Goal: Task Accomplishment & Management: Use online tool/utility

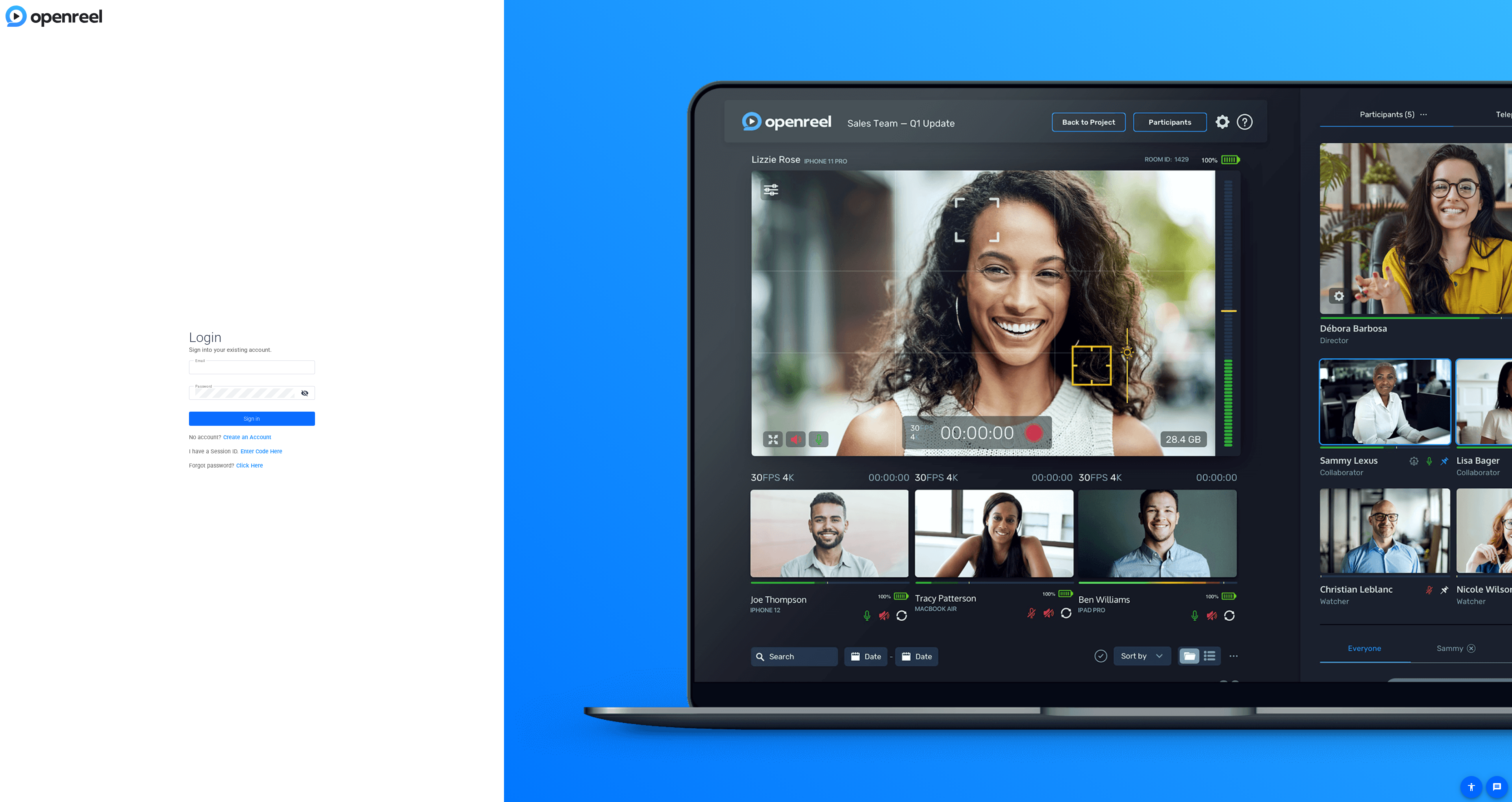
type input "[PERSON_NAME][EMAIL_ADDRESS][PERSON_NAME][DOMAIN_NAME]"
click at [267, 415] on span at bounding box center [252, 419] width 126 height 19
click at [267, 417] on span "WorkerBee.TV" at bounding box center [254, 420] width 98 height 7
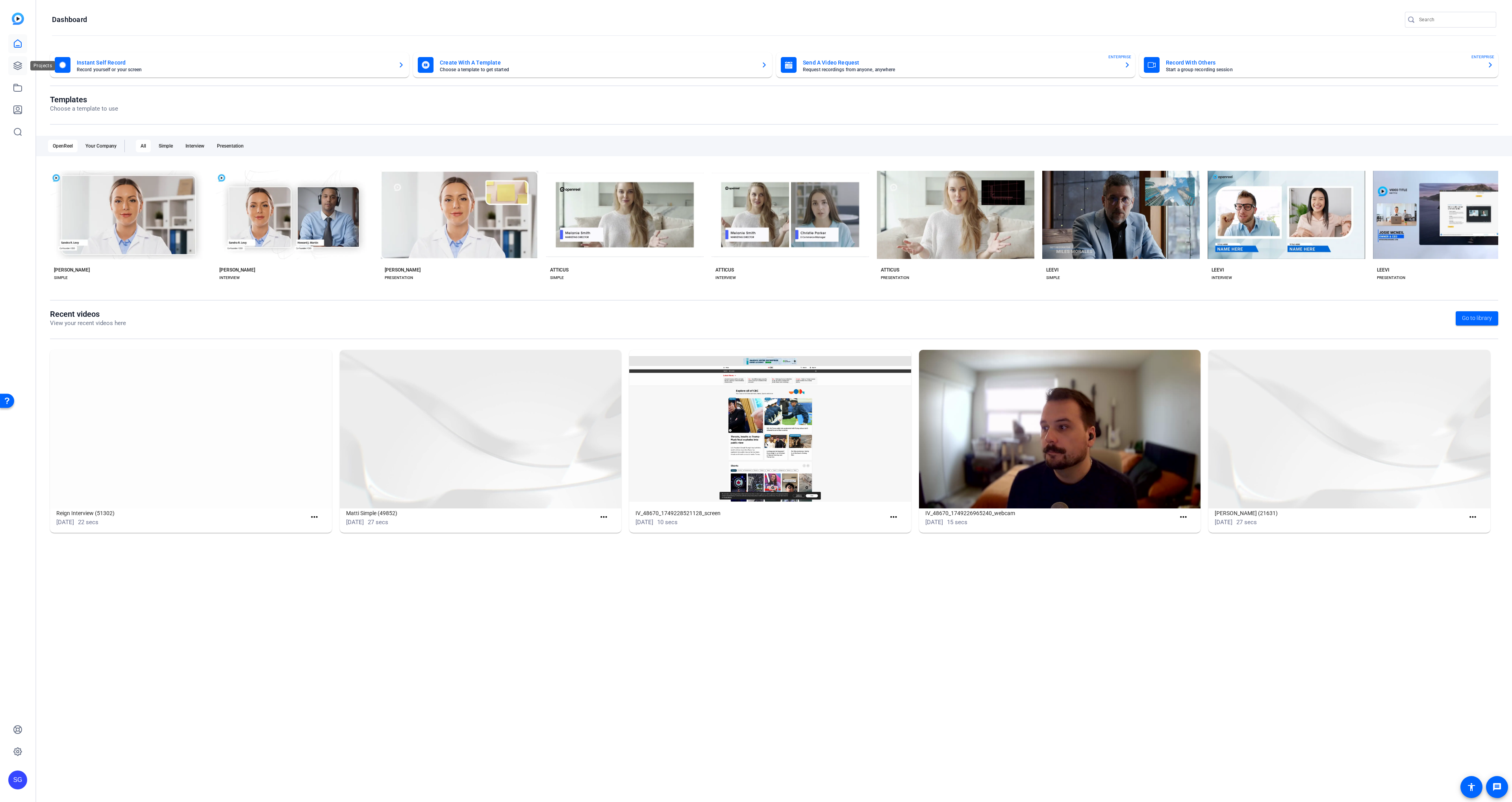
click at [9, 57] on link at bounding box center [18, 65] width 19 height 19
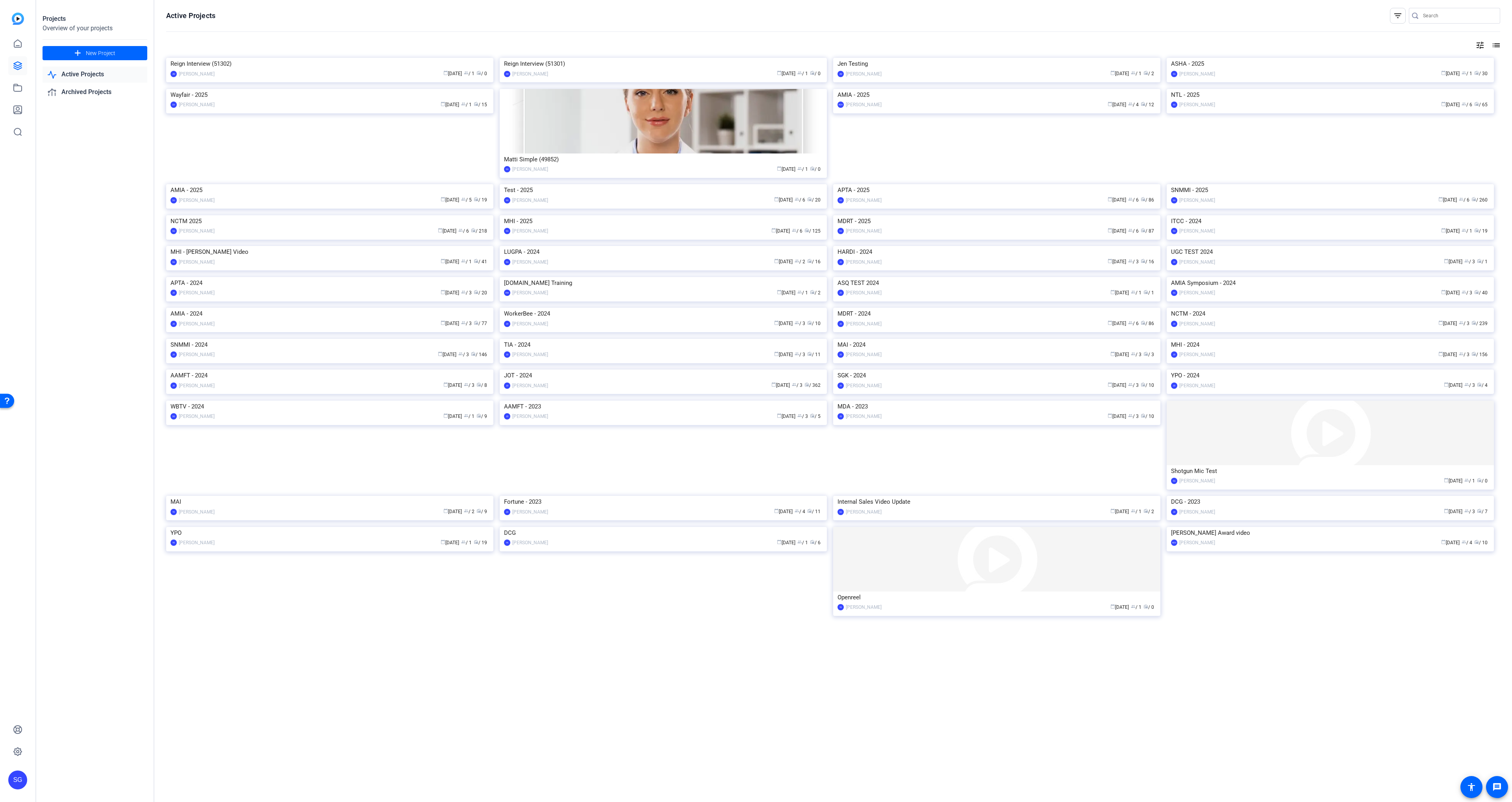
click at [577, 216] on img at bounding box center [663, 216] width 327 height 0
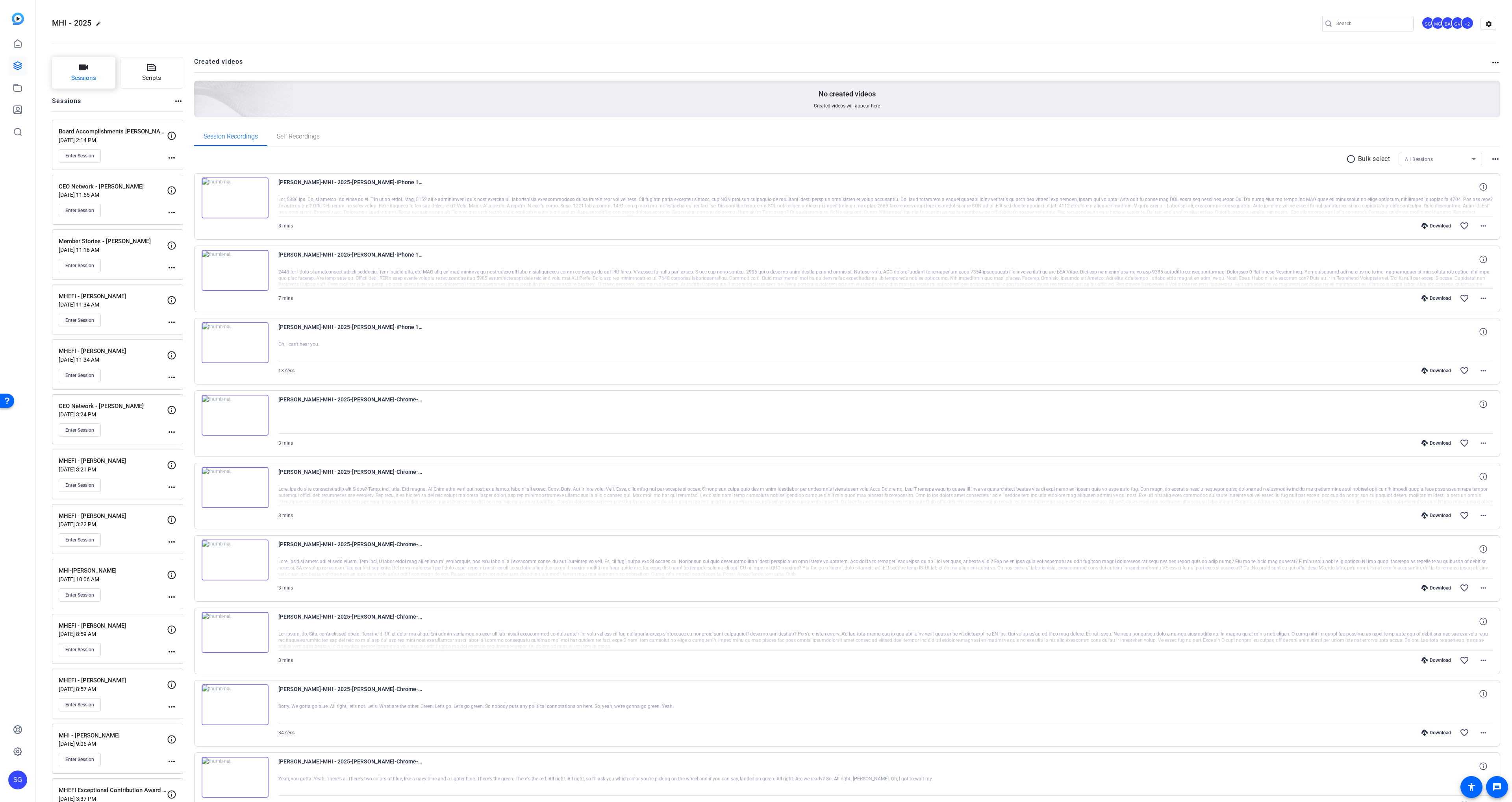
click at [87, 79] on span "Sessions" at bounding box center [83, 78] width 25 height 9
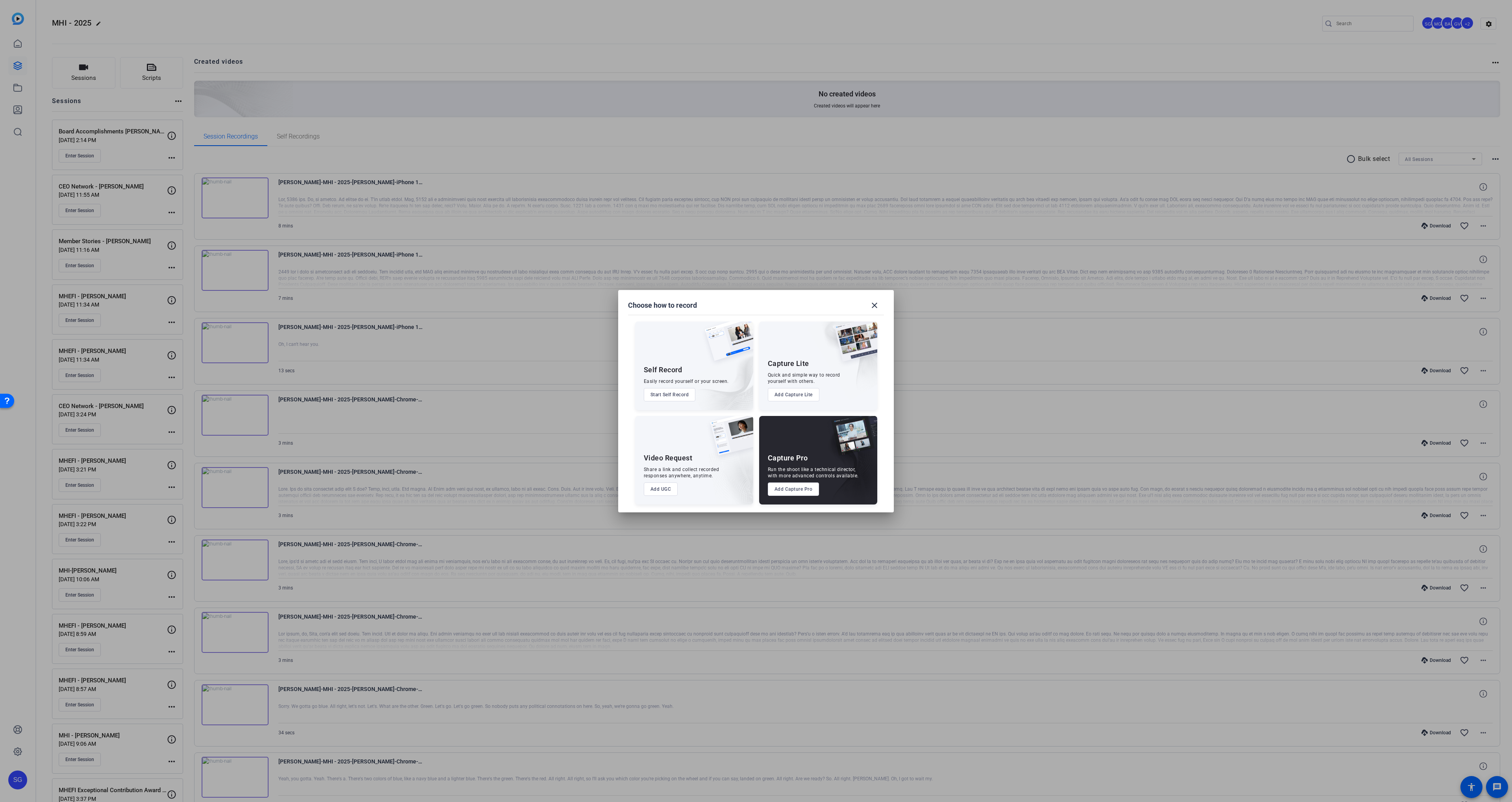
click at [791, 492] on button "Add Capture Pro" at bounding box center [793, 489] width 51 height 13
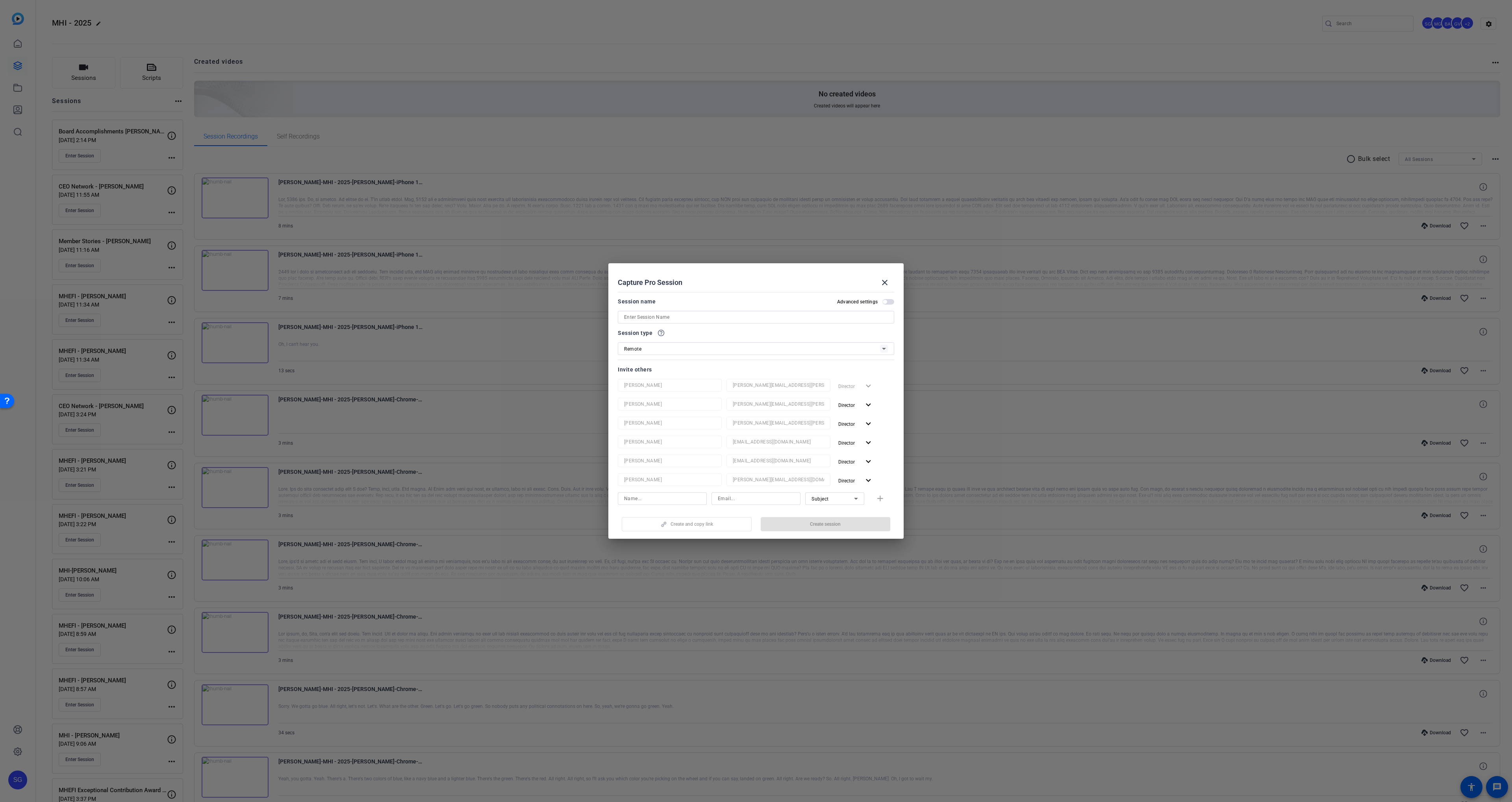
click at [647, 316] on input at bounding box center [755, 317] width 264 height 9
paste input "[PERSON_NAME]"
click at [624, 316] on input "[PERSON_NAME]" at bounding box center [755, 317] width 264 height 9
type input "MHI Inspires - [PERSON_NAME]"
click at [861, 401] on span "button" at bounding box center [855, 405] width 42 height 19
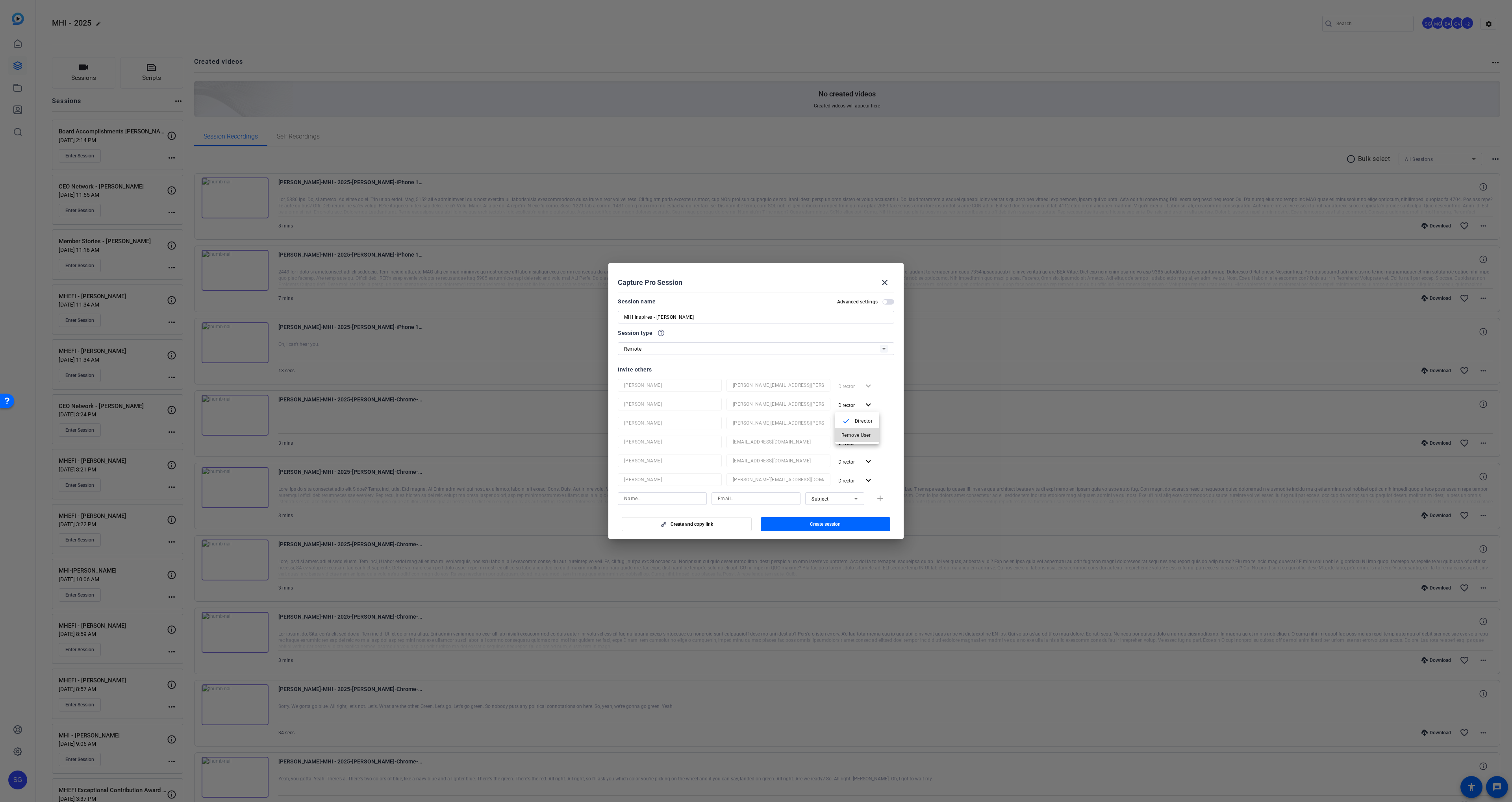
click at [850, 432] on span "Remove User" at bounding box center [855, 435] width 29 height 6
click at [851, 411] on span "button" at bounding box center [855, 405] width 42 height 19
click at [846, 425] on mat-icon "check" at bounding box center [846, 421] width 9 height 9
click at [848, 406] on span "Director" at bounding box center [846, 406] width 16 height 6
click at [844, 431] on span "Remove User" at bounding box center [856, 435] width 31 height 9
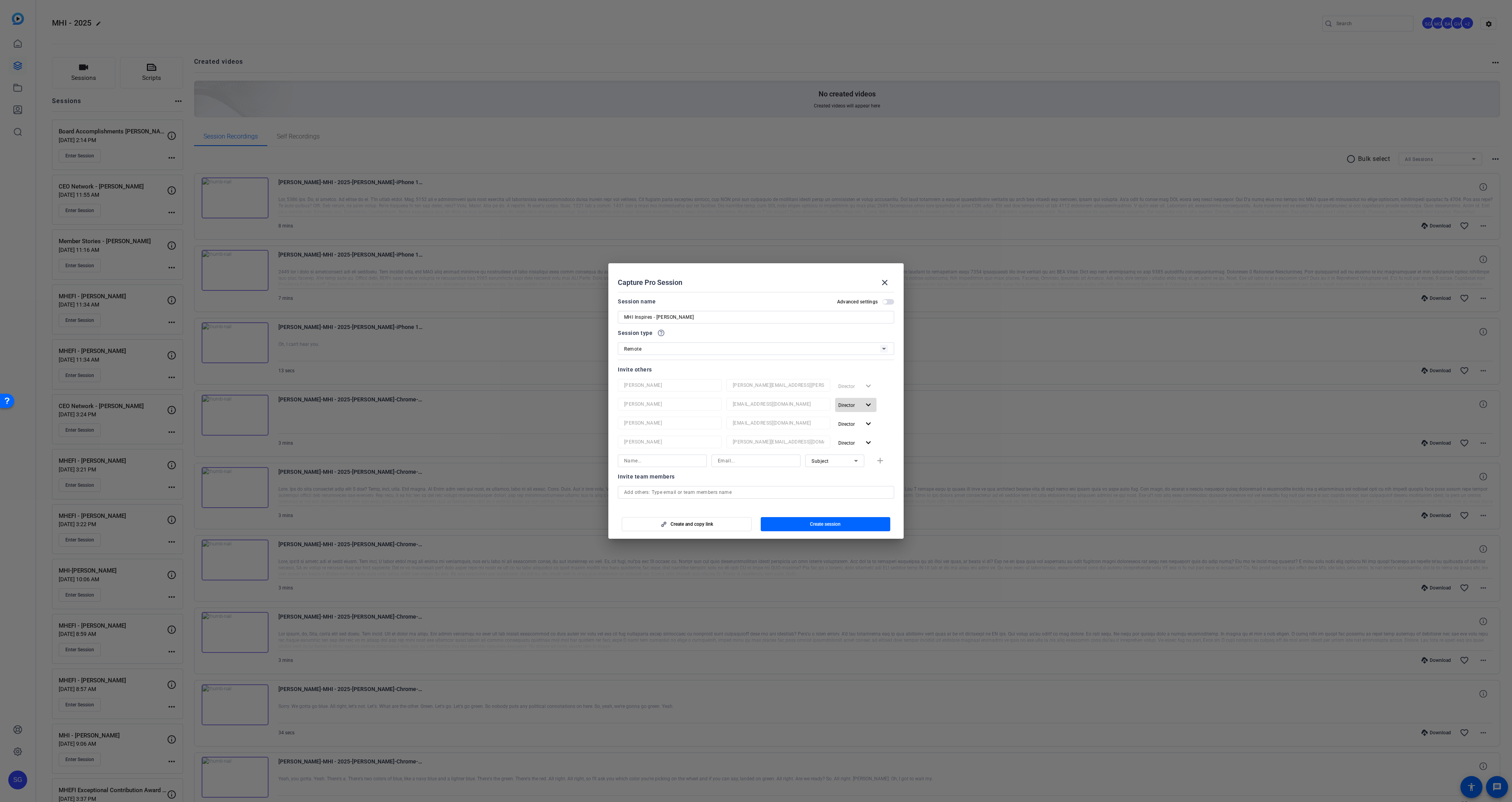
click at [848, 409] on span "Director" at bounding box center [849, 405] width 22 height 9
drag, startPoint x: 844, startPoint y: 436, endPoint x: 844, endPoint y: 431, distance: 5.0
click at [844, 436] on span "Remove User" at bounding box center [855, 435] width 29 height 6
click at [845, 412] on span "button" at bounding box center [855, 405] width 42 height 19
drag, startPoint x: 843, startPoint y: 434, endPoint x: 846, endPoint y: 417, distance: 17.3
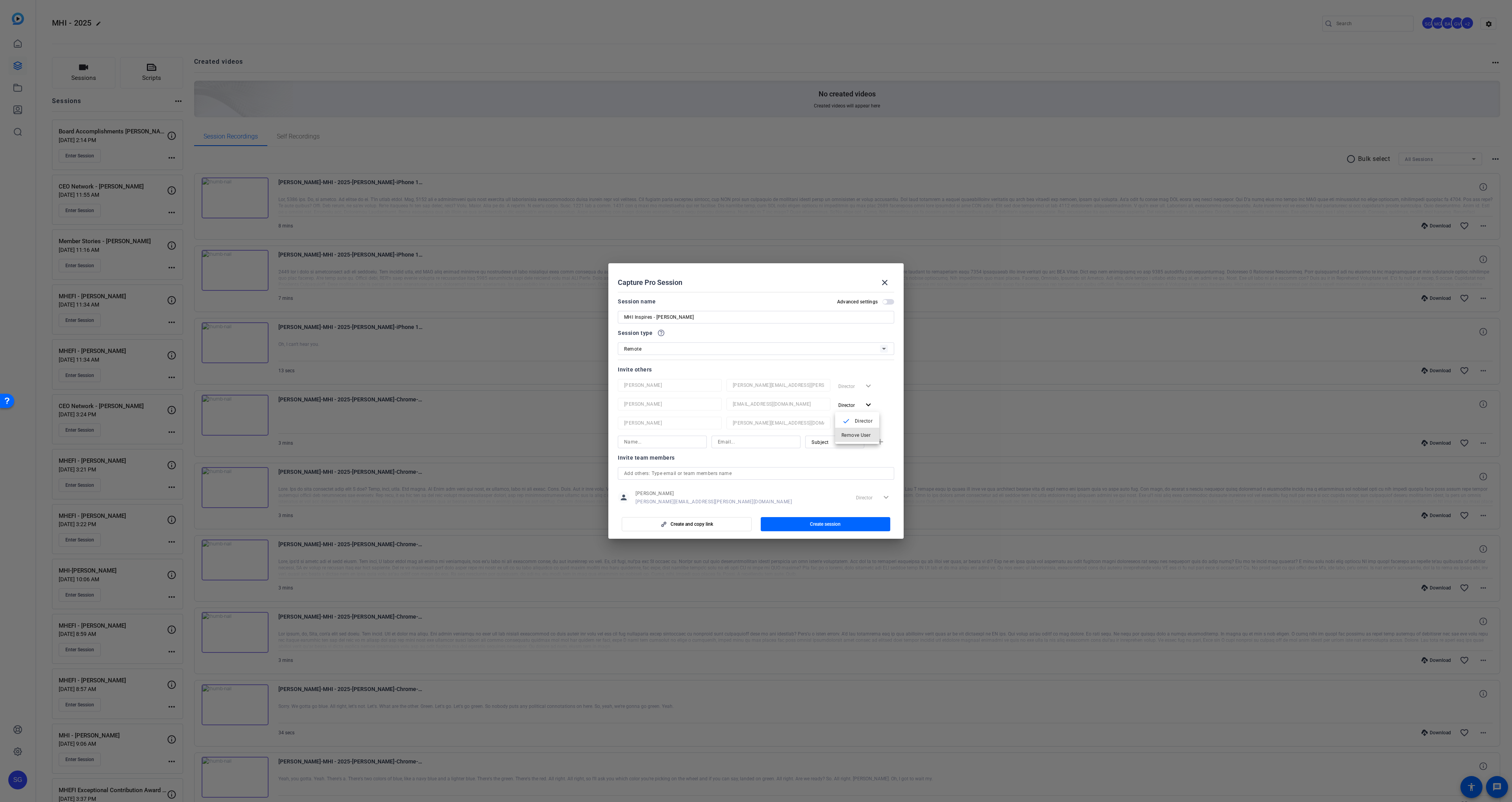
click at [844, 433] on span "Remove User" at bounding box center [855, 435] width 29 height 6
click at [847, 409] on span "Director" at bounding box center [849, 405] width 22 height 9
click at [846, 435] on span "Remove User" at bounding box center [855, 435] width 29 height 6
click at [817, 519] on span "button" at bounding box center [825, 524] width 130 height 19
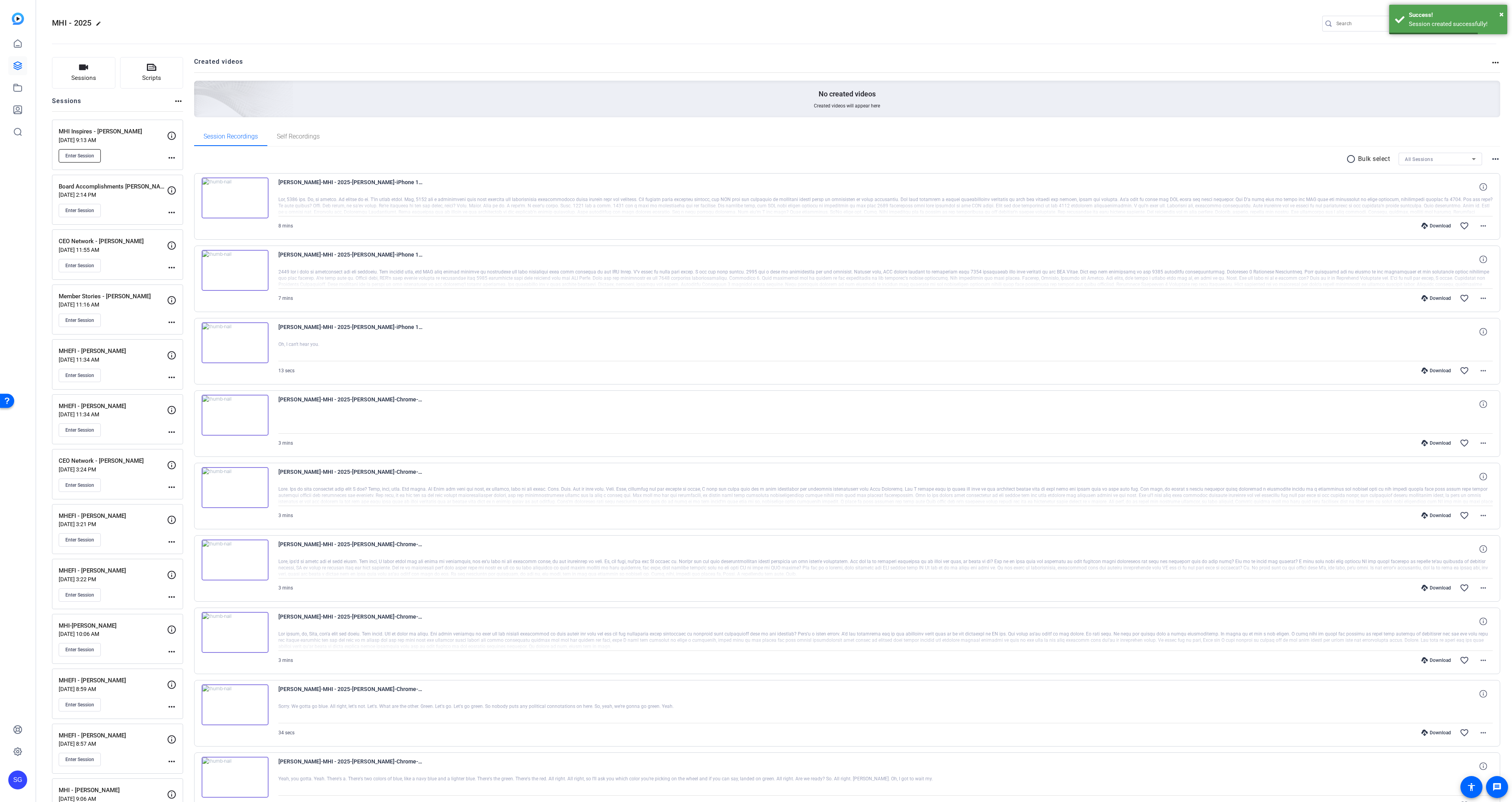
click at [79, 151] on button "Enter Session" at bounding box center [79, 156] width 43 height 13
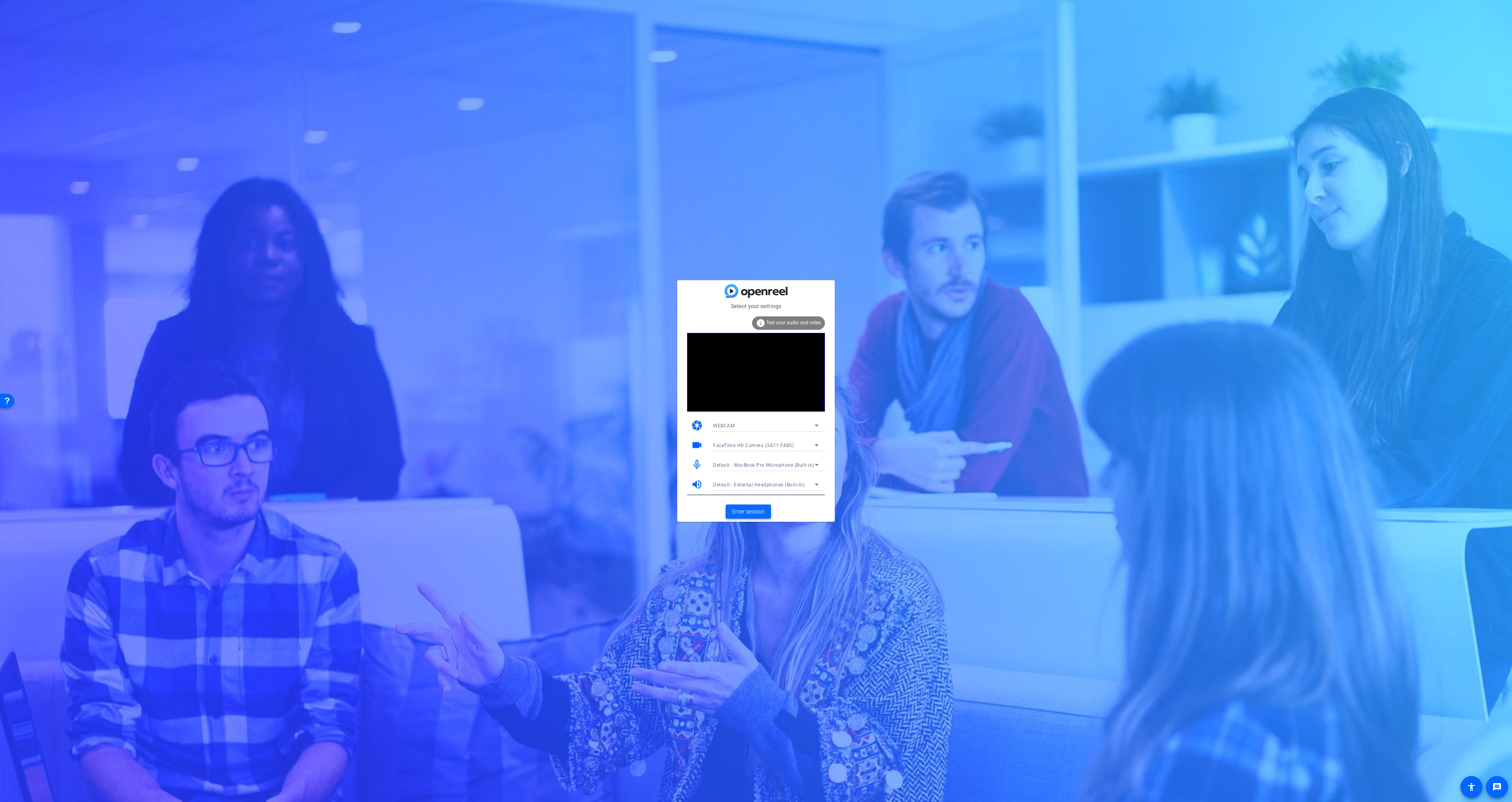
click at [758, 510] on span "Enter session" at bounding box center [747, 512] width 33 height 9
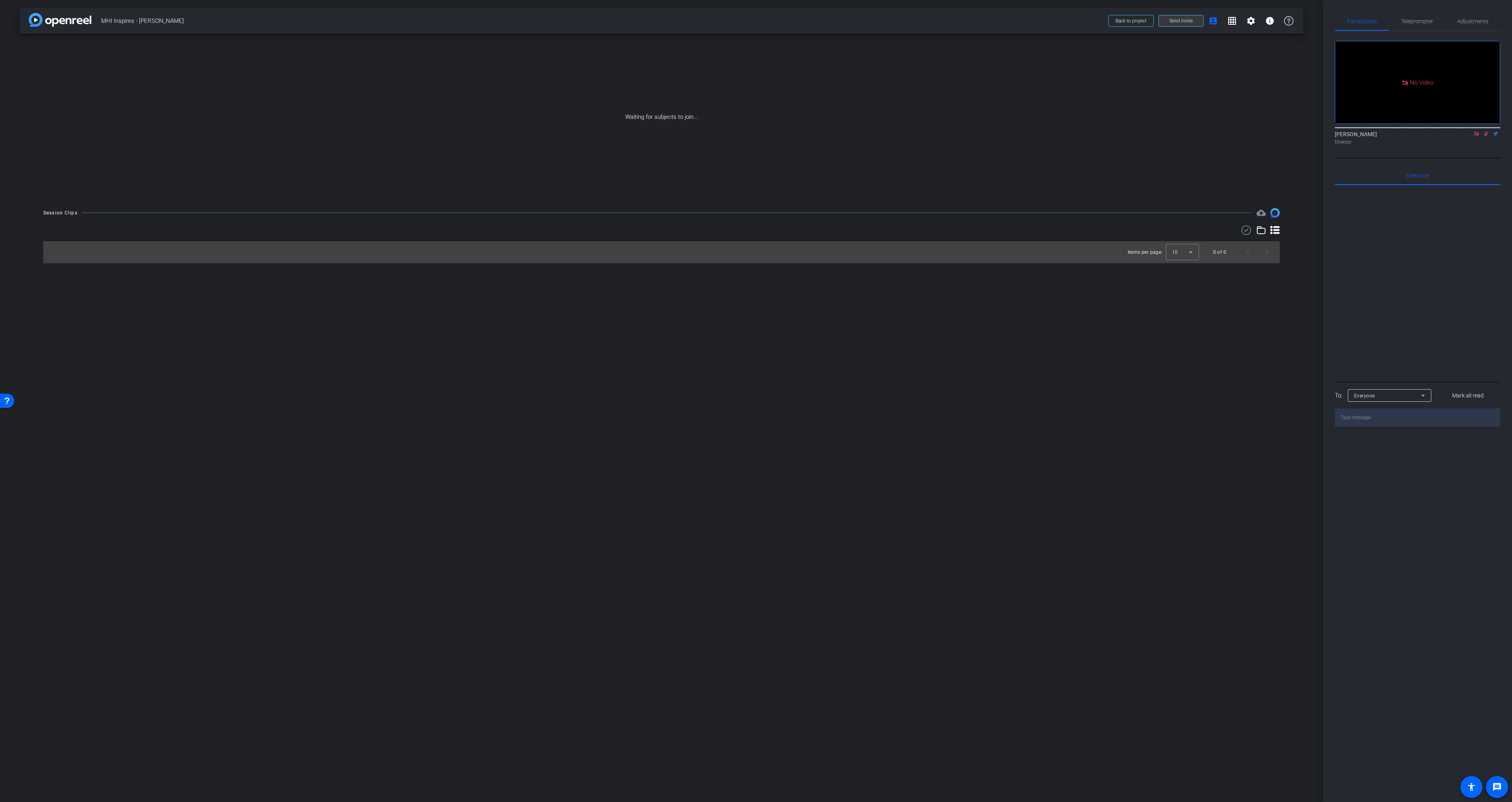
click at [1171, 19] on span "Send invite" at bounding box center [1181, 21] width 24 height 7
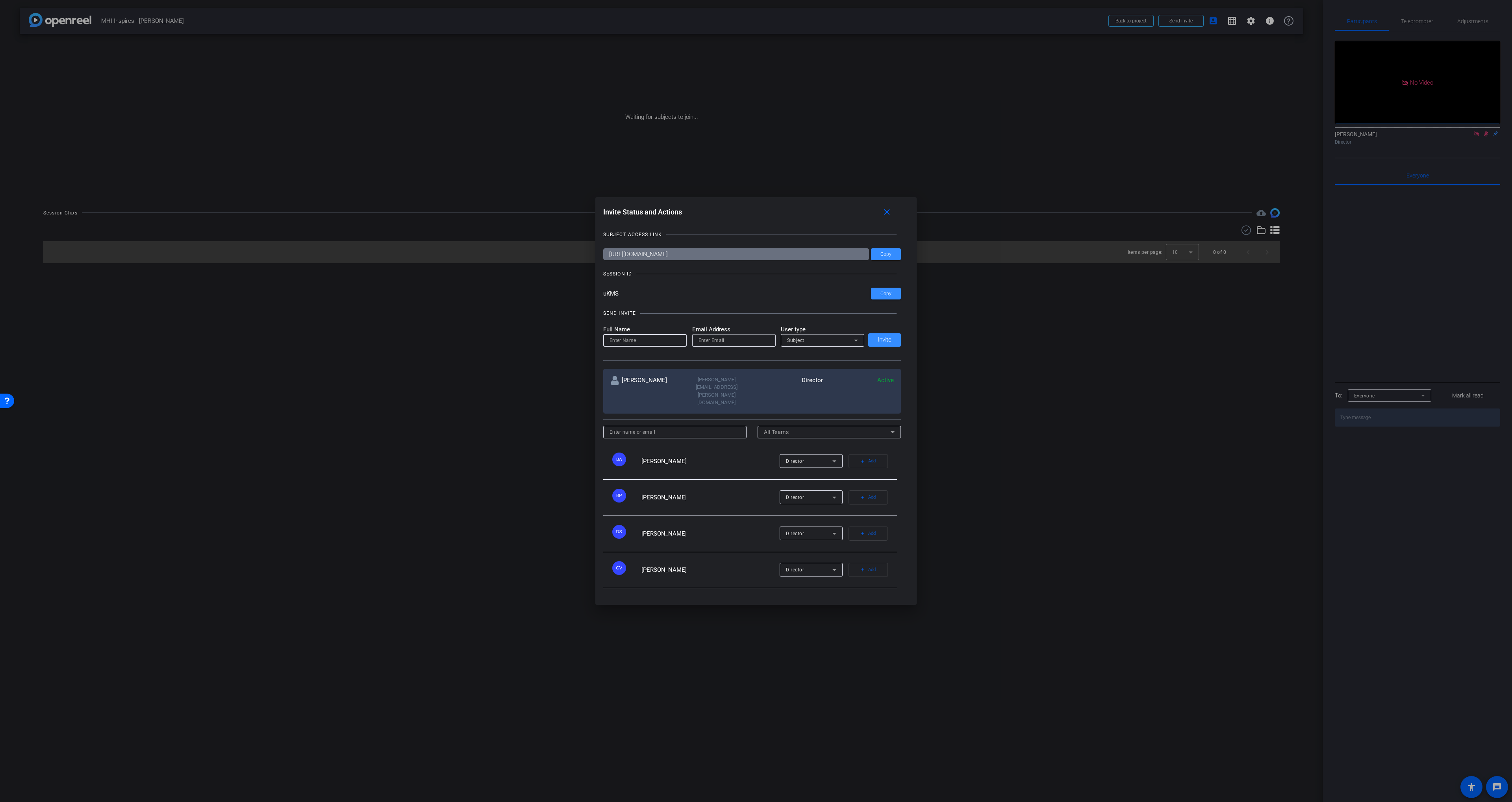
click at [639, 345] on input at bounding box center [644, 340] width 71 height 9
paste input "[PERSON_NAME]"
type input "[PERSON_NAME]"
click at [708, 345] on input "email" at bounding box center [733, 340] width 71 height 9
paste input "[PERSON_NAME]"
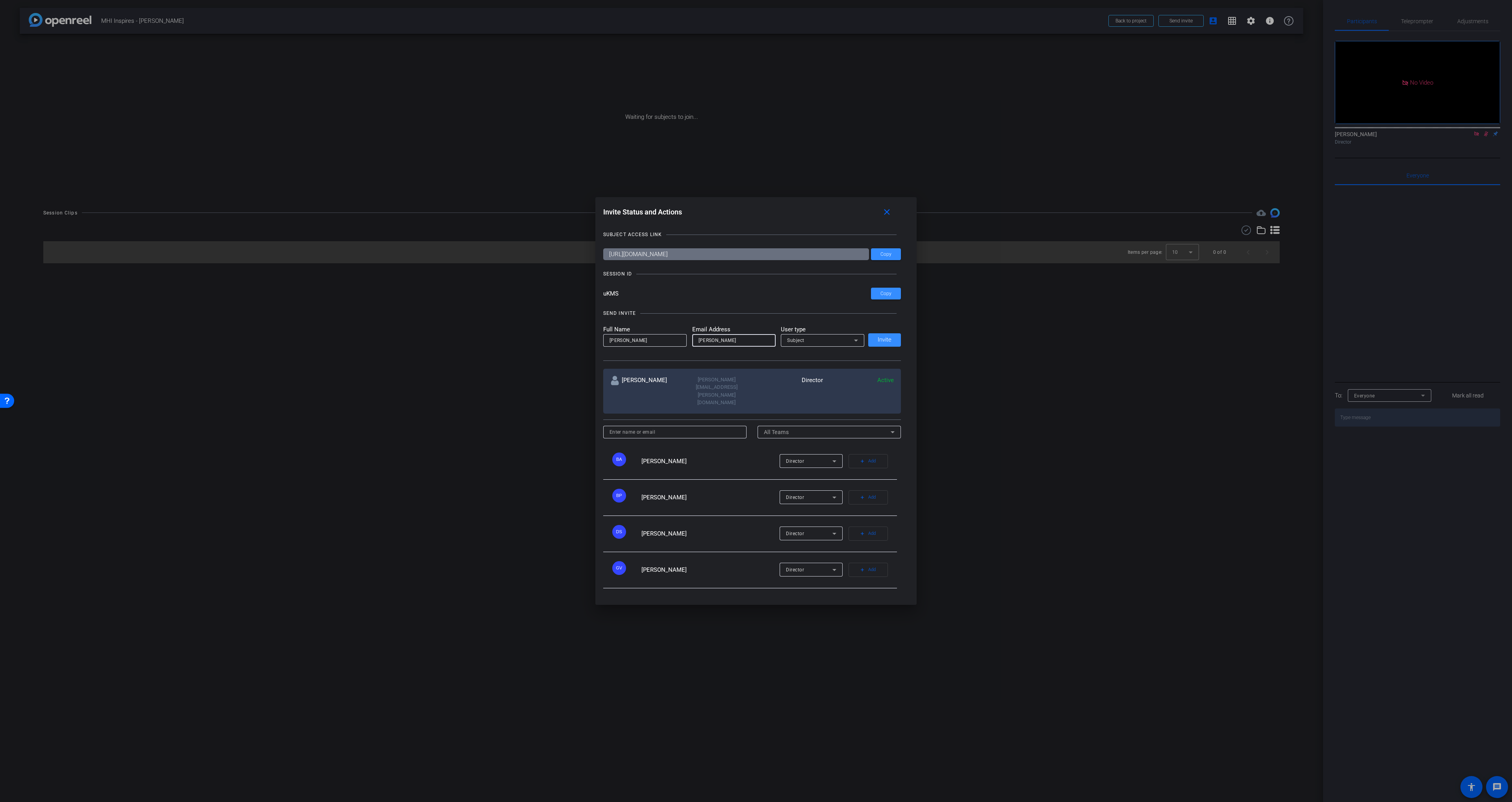
drag, startPoint x: 708, startPoint y: 351, endPoint x: 711, endPoint y: 372, distance: 21.2
click at [708, 345] on input "[PERSON_NAME]" at bounding box center [733, 340] width 71 height 9
click at [764, 345] on input "[PERSON_NAME].[PERSON_NAME]" at bounding box center [733, 340] width 71 height 9
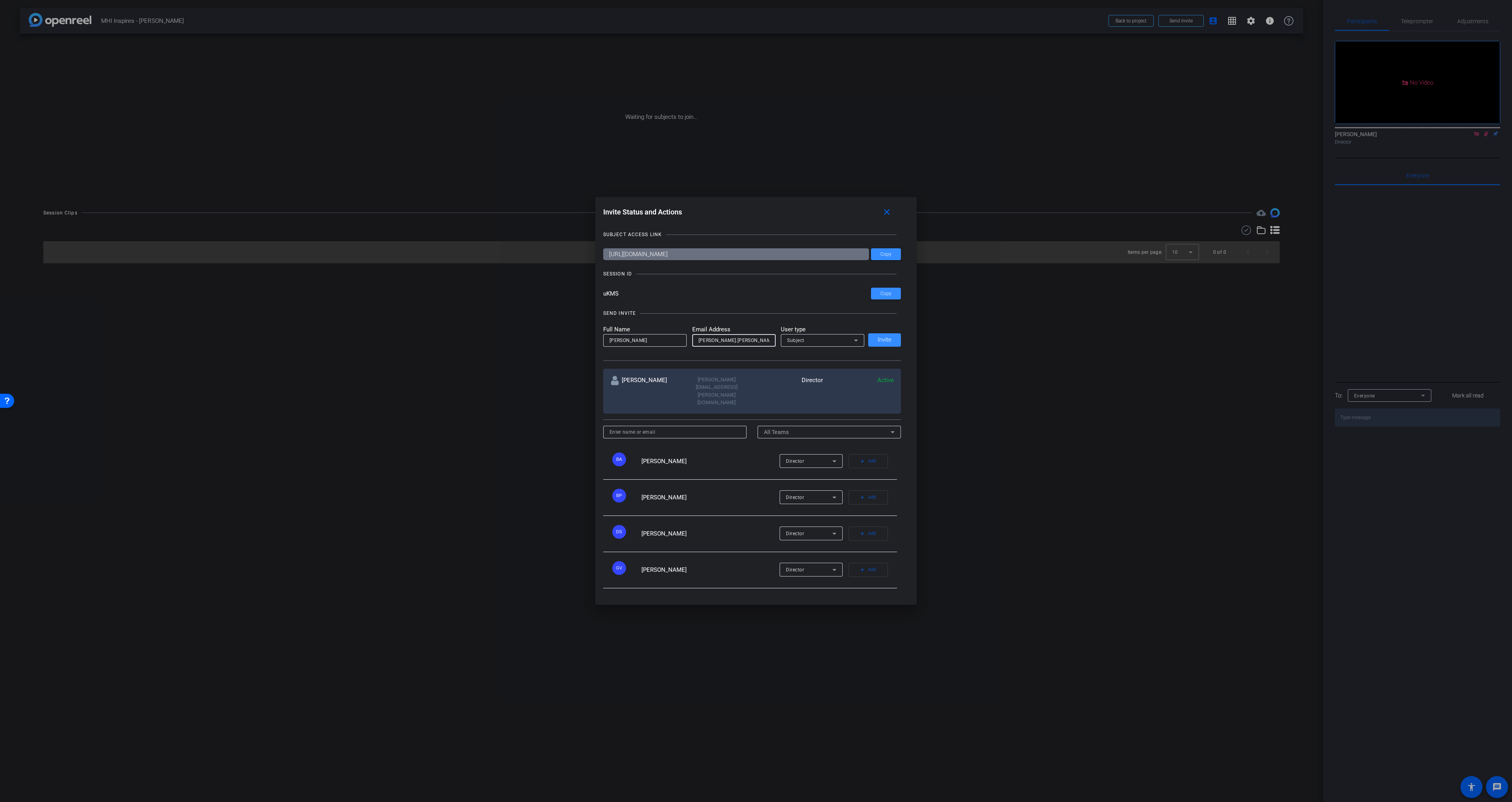
paste input "[PERSON_NAME][EMAIL_ADDRESS][PERSON_NAME][DOMAIN_NAME]"
click at [741, 345] on input "[PERSON_NAME][EMAIL_ADDRESS][PERSON_NAME][DOMAIN_NAME]" at bounding box center [733, 340] width 71 height 9
type input "[PERSON_NAME][EMAIL_ADDRESS][PERSON_NAME][DOMAIN_NAME]"
click at [809, 345] on div "Subject" at bounding box center [820, 340] width 67 height 9
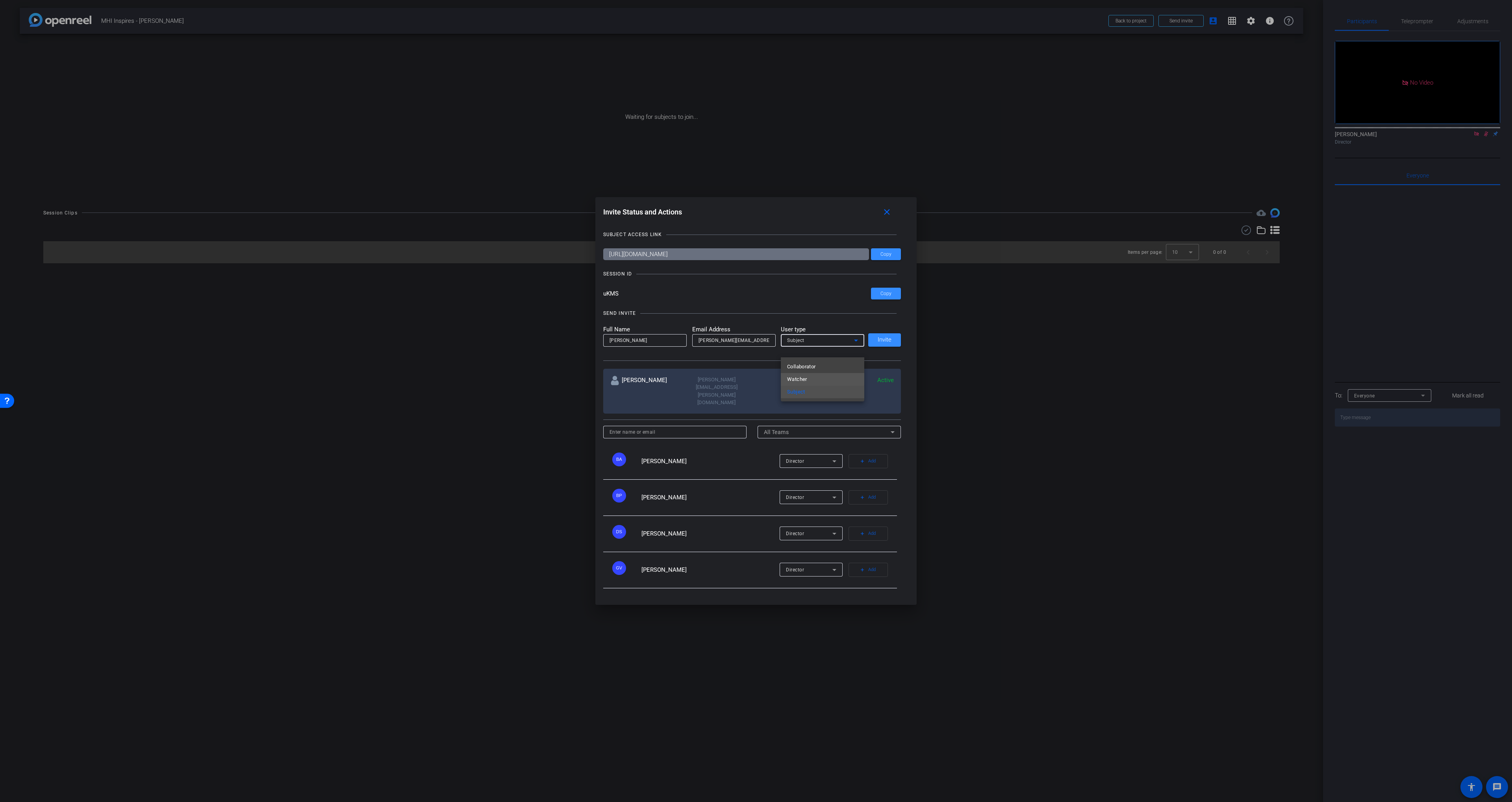
drag, startPoint x: 806, startPoint y: 378, endPoint x: 867, endPoint y: 357, distance: 64.5
click at [806, 378] on span "Watcher" at bounding box center [797, 379] width 20 height 9
click at [884, 342] on span "Invite" at bounding box center [884, 340] width 14 height 6
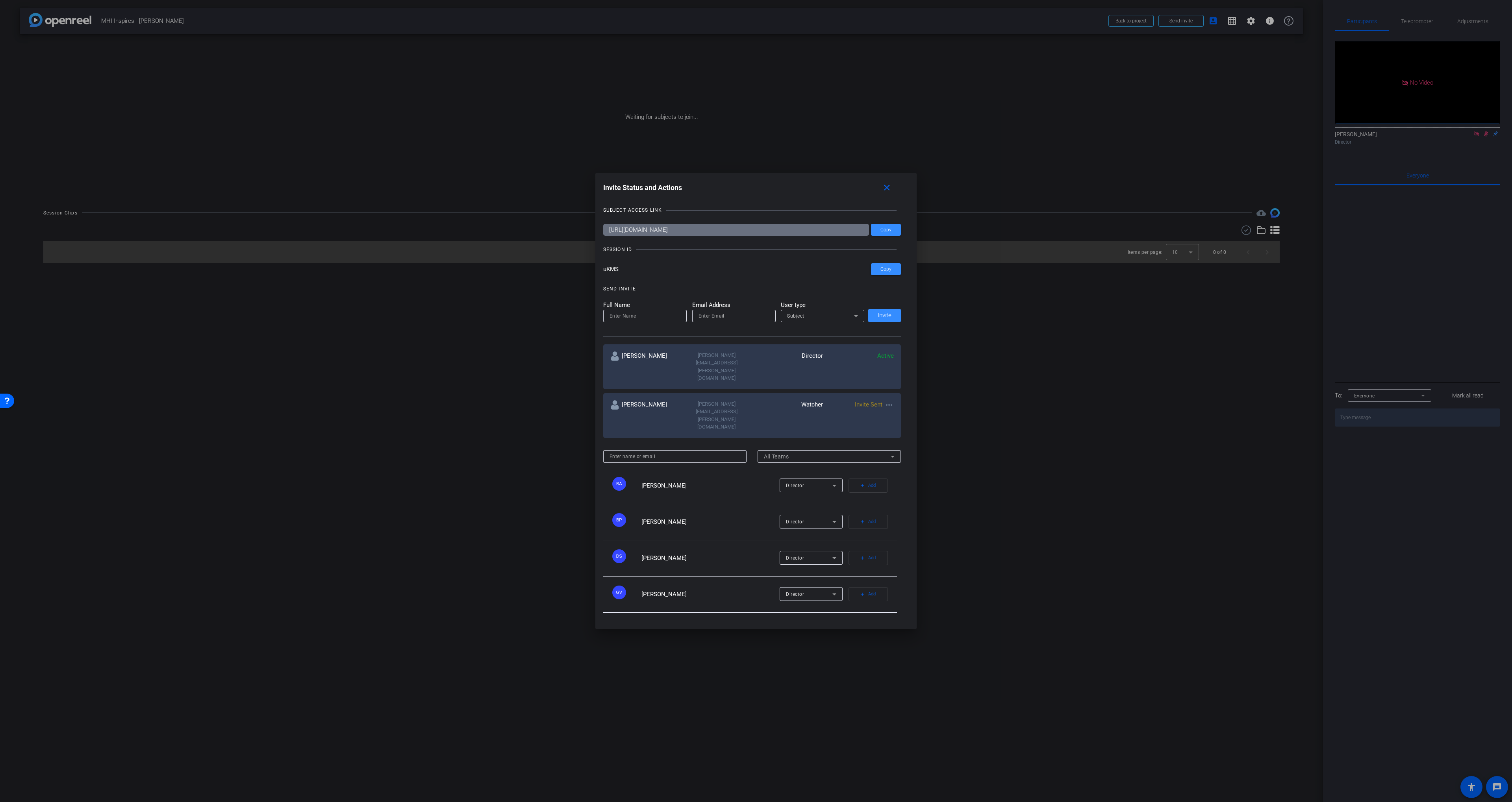
drag, startPoint x: 888, startPoint y: 214, endPoint x: 694, endPoint y: 146, distance: 205.6
click at [888, 193] on mat-icon "close" at bounding box center [887, 187] width 9 height 9
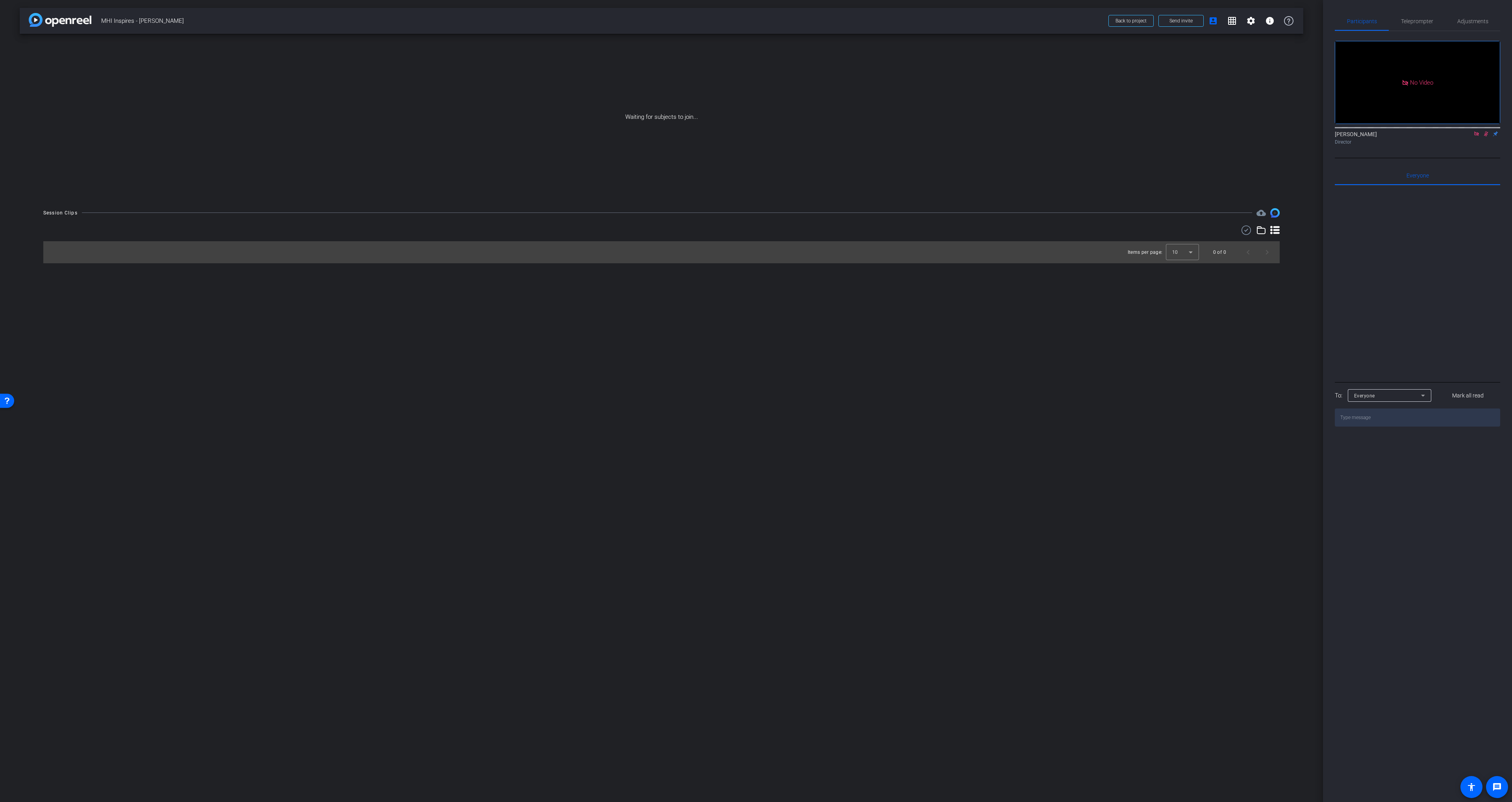
click at [1476, 136] on icon at bounding box center [1476, 134] width 7 height 6
click at [1464, 136] on icon at bounding box center [1467, 133] width 6 height 4
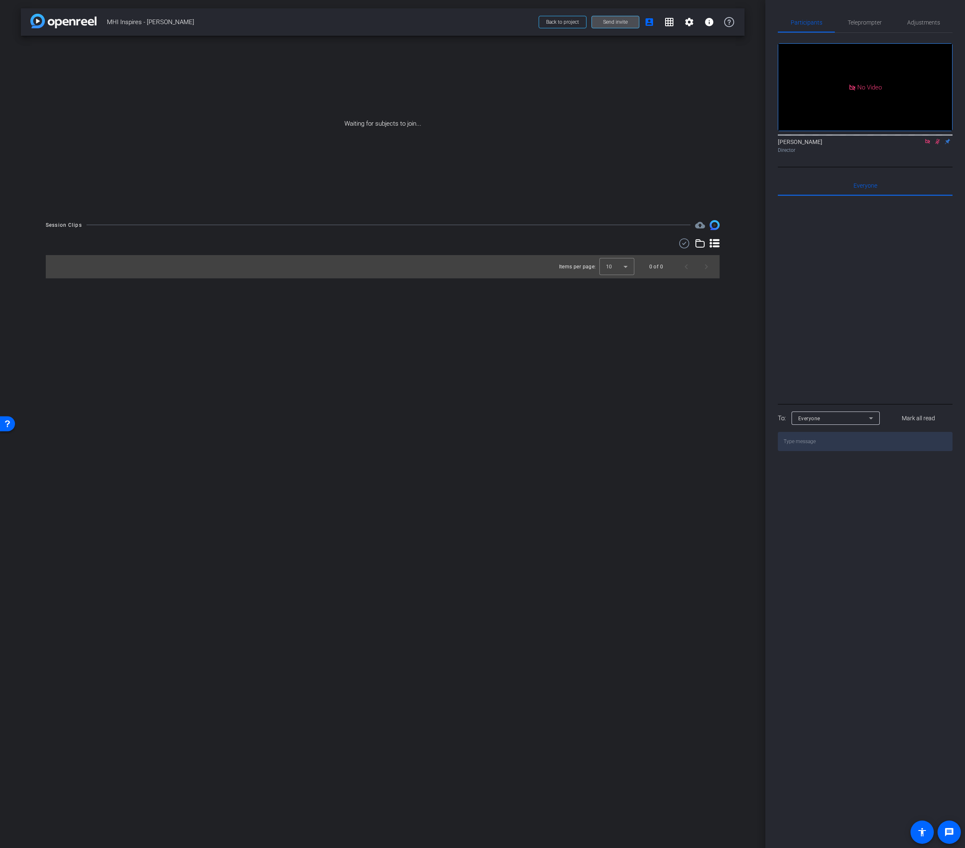
click at [616, 23] on span "Send invite" at bounding box center [615, 22] width 25 height 7
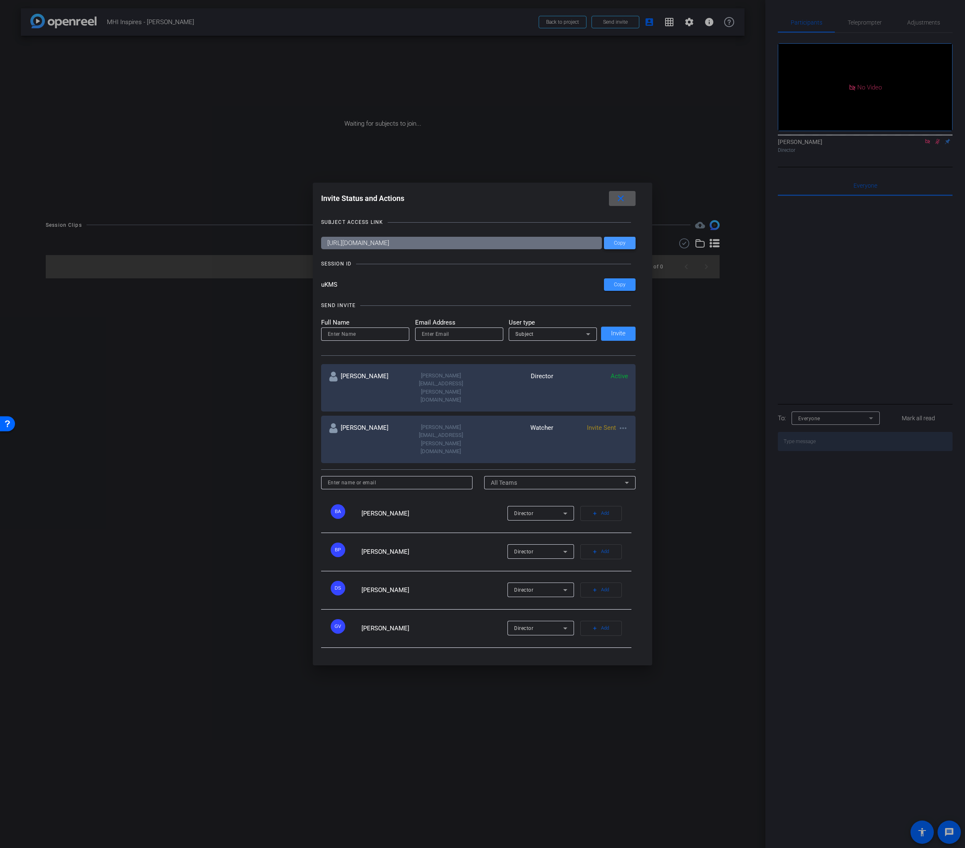
click at [615, 246] on span "Copy" at bounding box center [620, 243] width 12 height 6
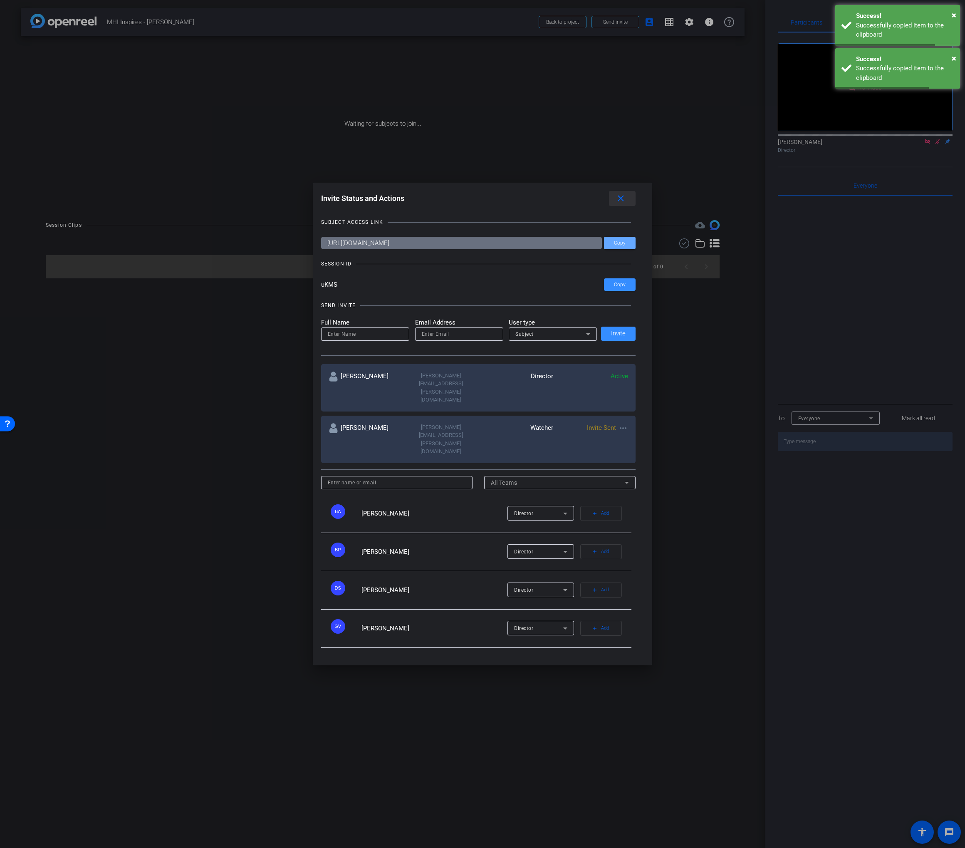
click at [621, 204] on mat-icon "close" at bounding box center [621, 198] width 10 height 10
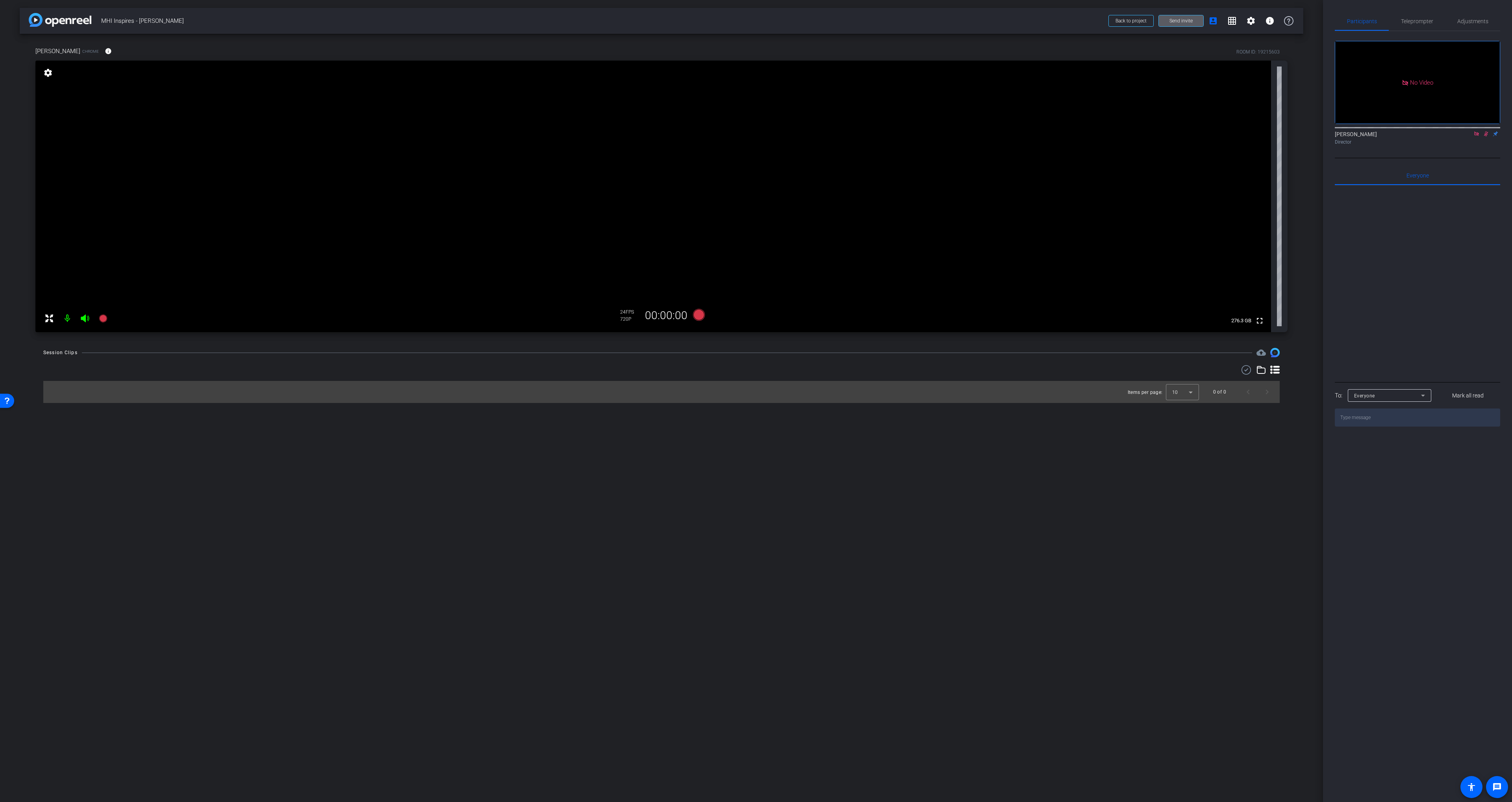
click at [1486, 136] on icon at bounding box center [1486, 134] width 7 height 6
click at [1479, 136] on icon at bounding box center [1476, 134] width 7 height 6
click at [1464, 26] on span "Adjustments" at bounding box center [1472, 21] width 31 height 19
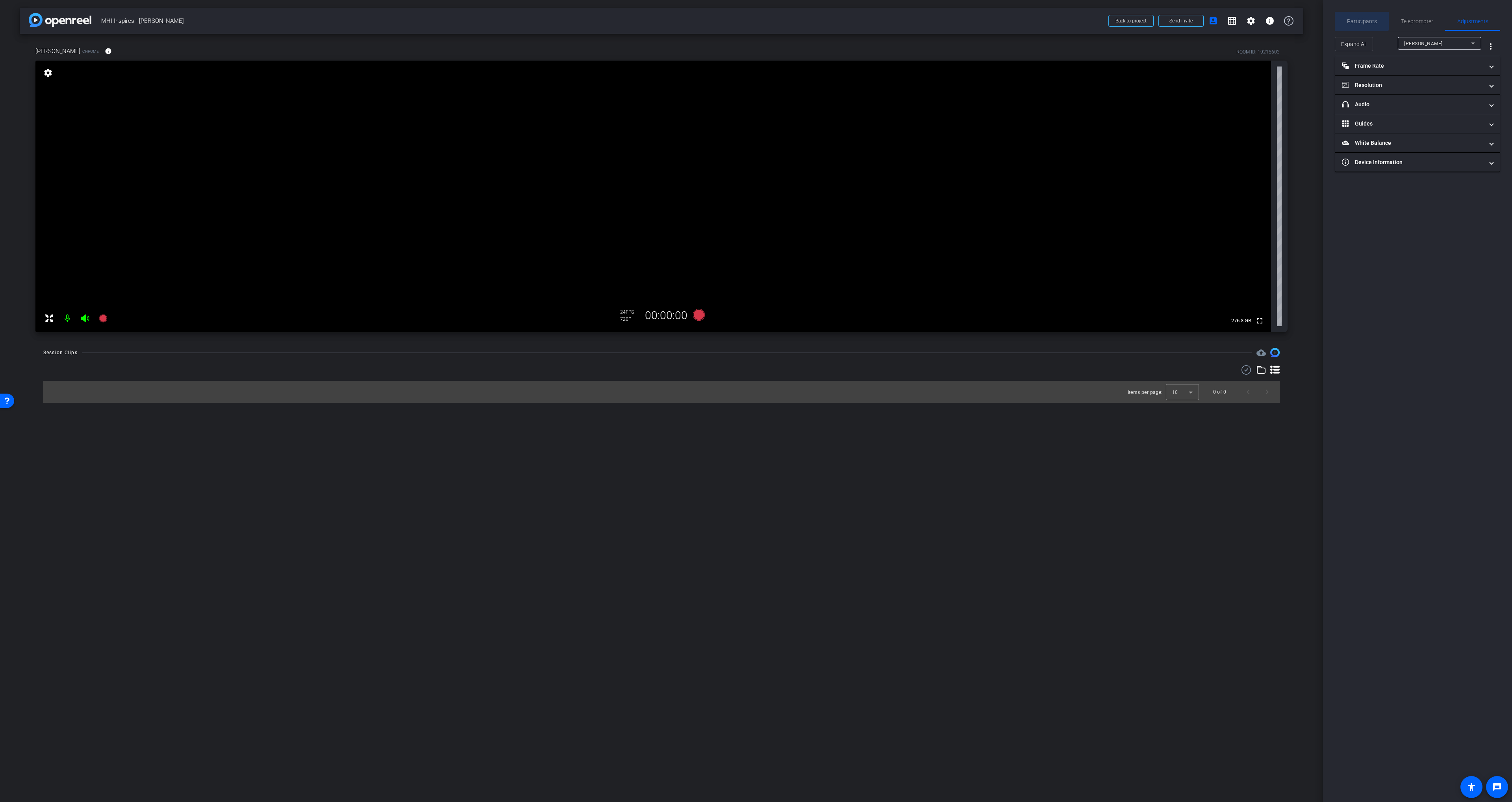
click at [1359, 16] on span "Participants" at bounding box center [1362, 21] width 30 height 19
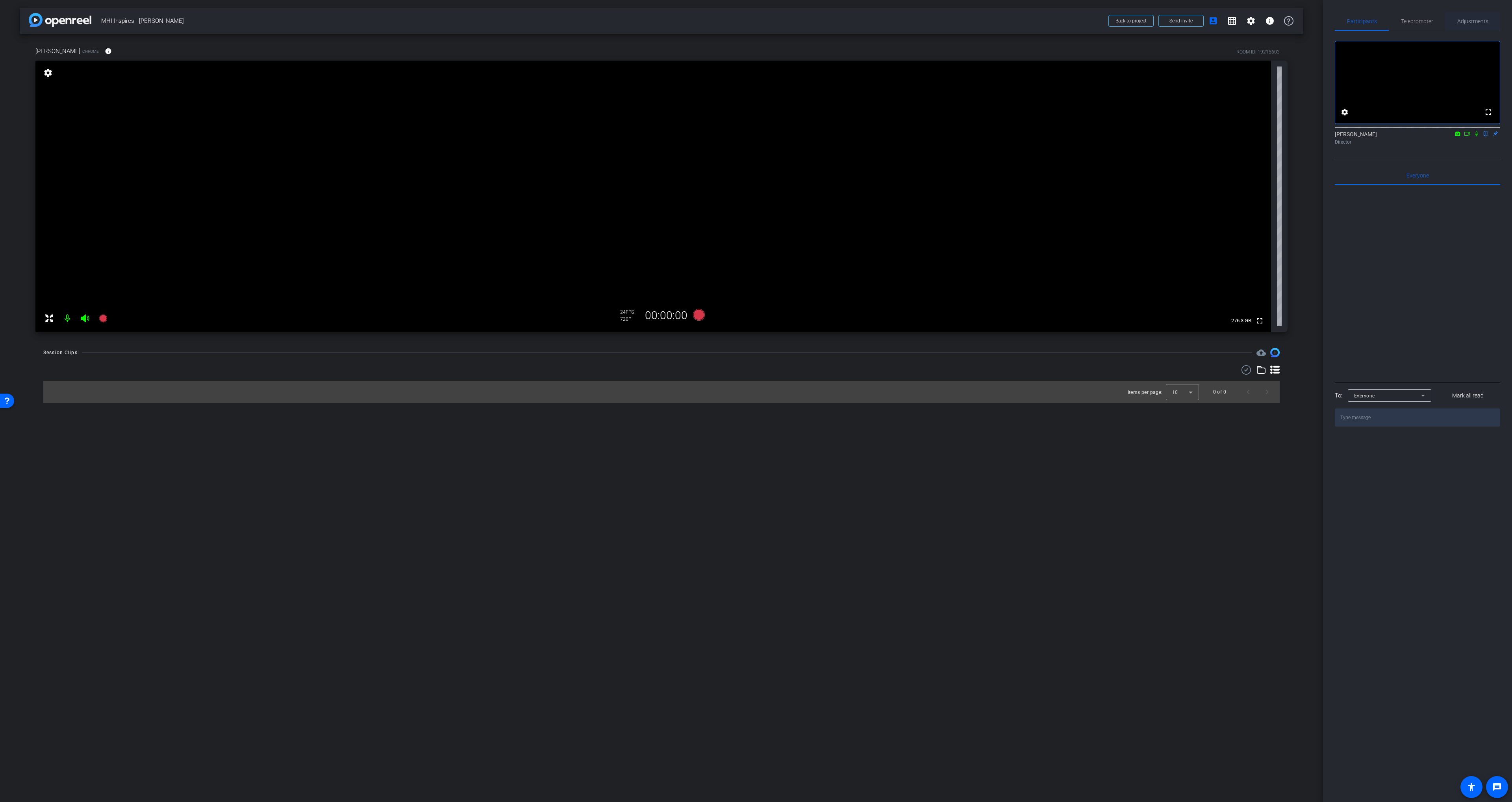
click at [1455, 26] on div "Adjustments" at bounding box center [1472, 21] width 55 height 19
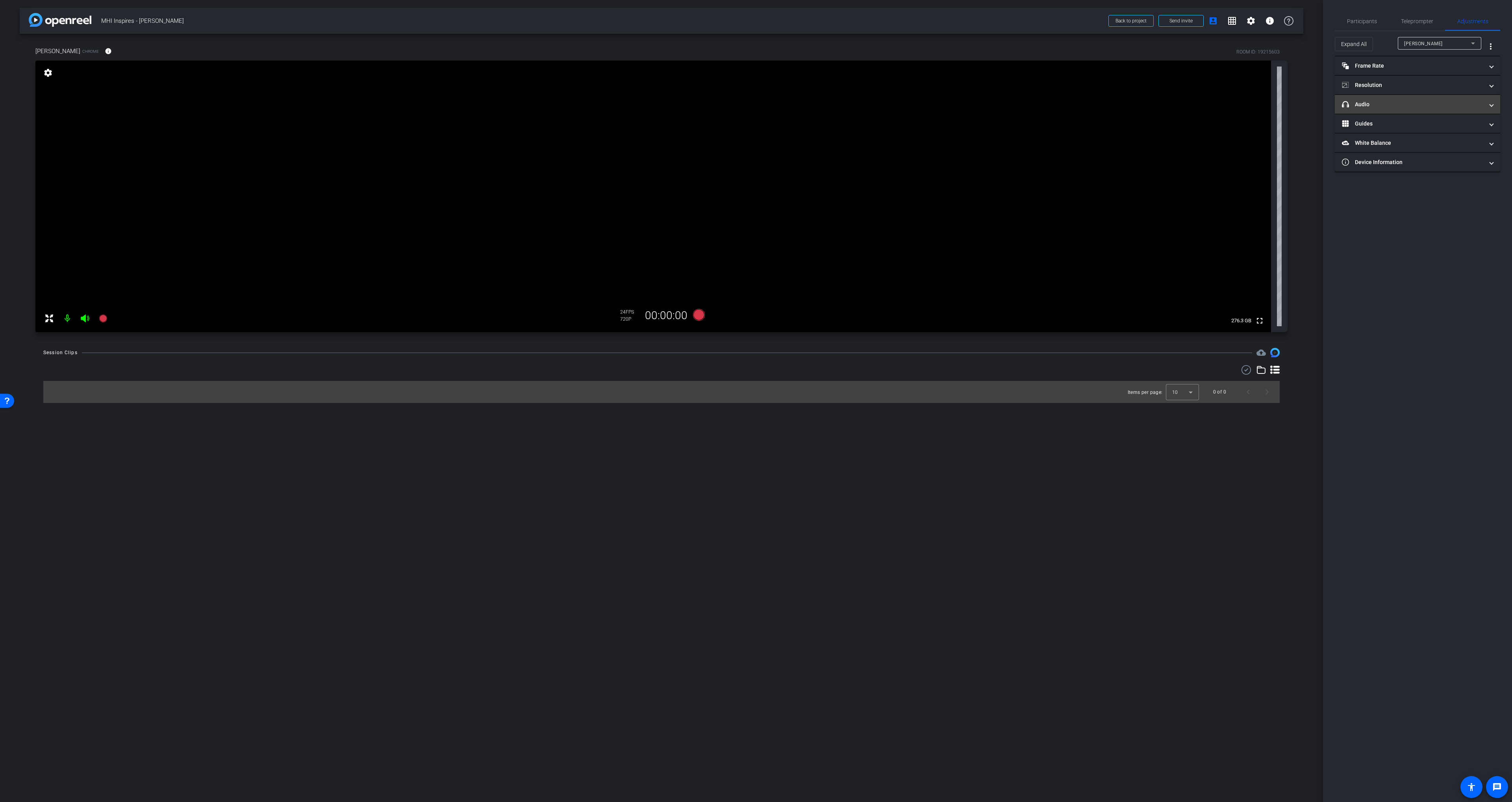
click at [1389, 106] on mat-panel-title "headphone icon Audio" at bounding box center [1413, 104] width 142 height 9
click at [1417, 145] on span "[PERSON_NAME]'s iPhone (2) Microphone" at bounding box center [1462, 146] width 97 height 7
click at [1441, 175] on span "MacBook Pro Microphone (Built-in)" at bounding box center [1449, 175] width 71 height 9
click at [1356, 12] on span "Participants" at bounding box center [1362, 21] width 30 height 19
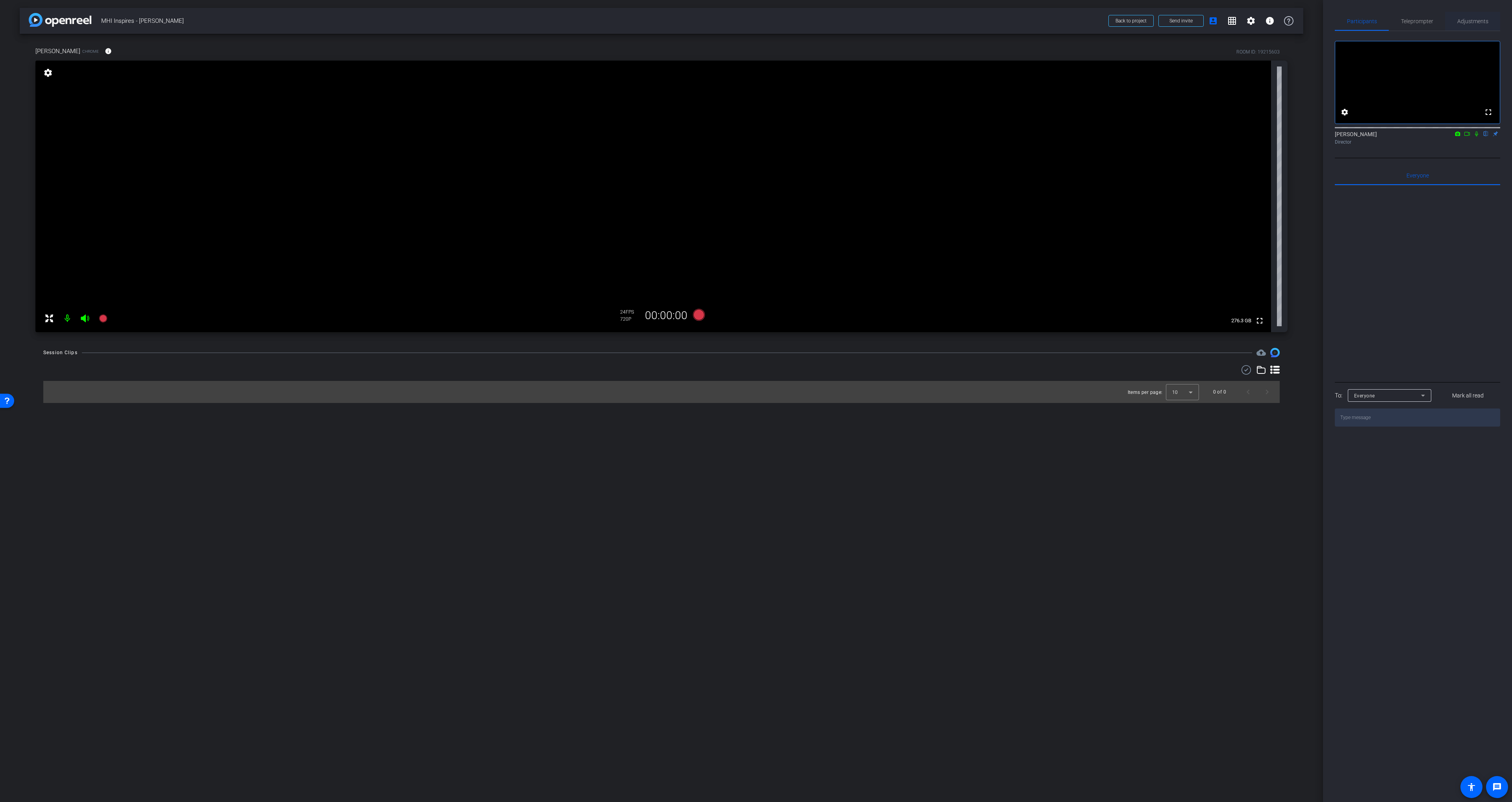
click at [1463, 24] on span "Adjustments" at bounding box center [1472, 22] width 31 height 6
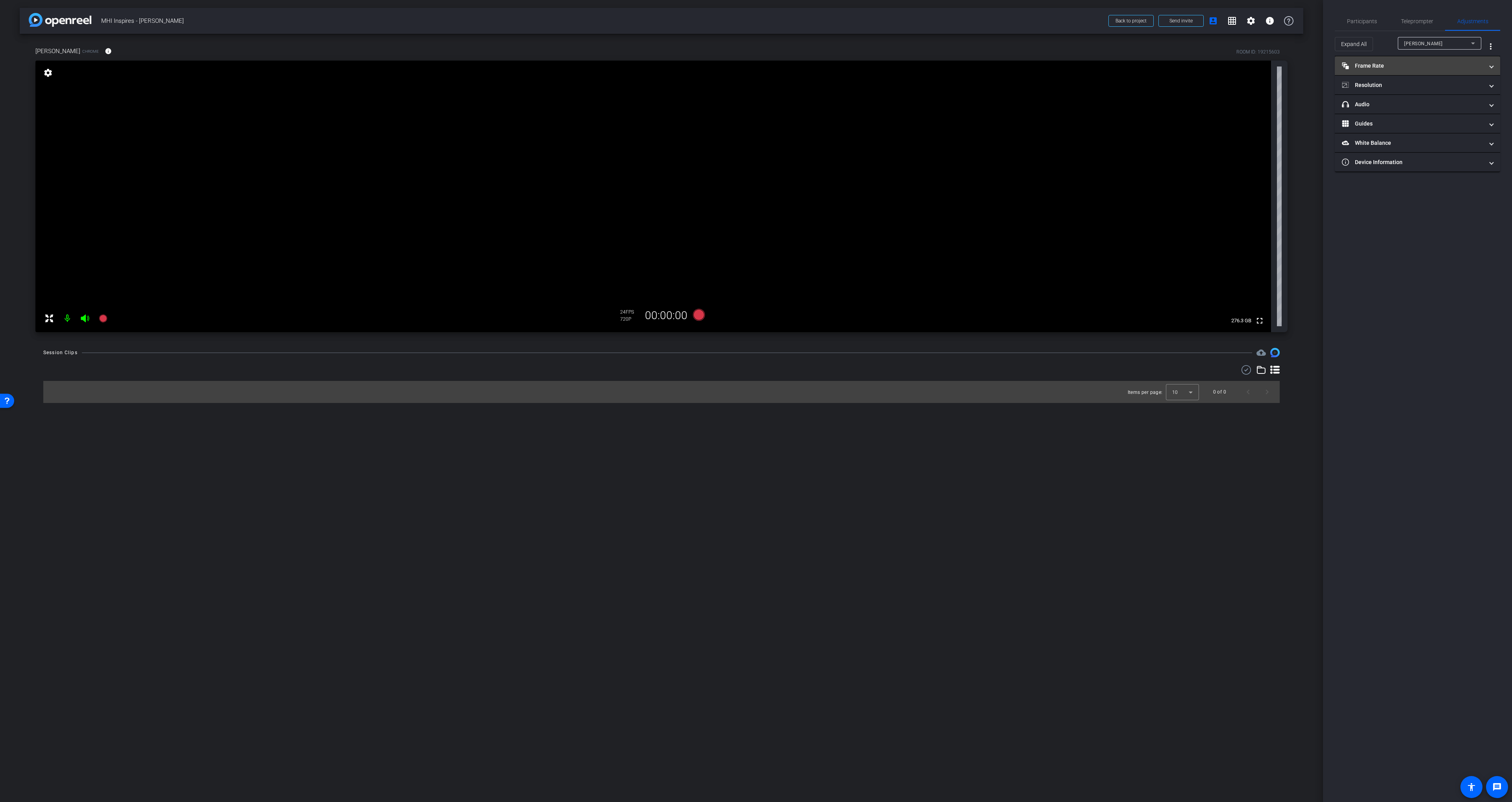
click at [1401, 66] on mat-panel-title "Frame Rate Frame Rate" at bounding box center [1413, 65] width 142 height 9
drag, startPoint x: 1406, startPoint y: 120, endPoint x: 1417, endPoint y: 133, distance: 17.0
click at [1406, 120] on mat-panel-title "Resolution" at bounding box center [1413, 118] width 142 height 9
click at [1424, 143] on div "1080" at bounding box center [1423, 142] width 29 height 13
click at [1382, 70] on mat-panel-title "Frame Rate Frame Rate" at bounding box center [1413, 69] width 142 height 9
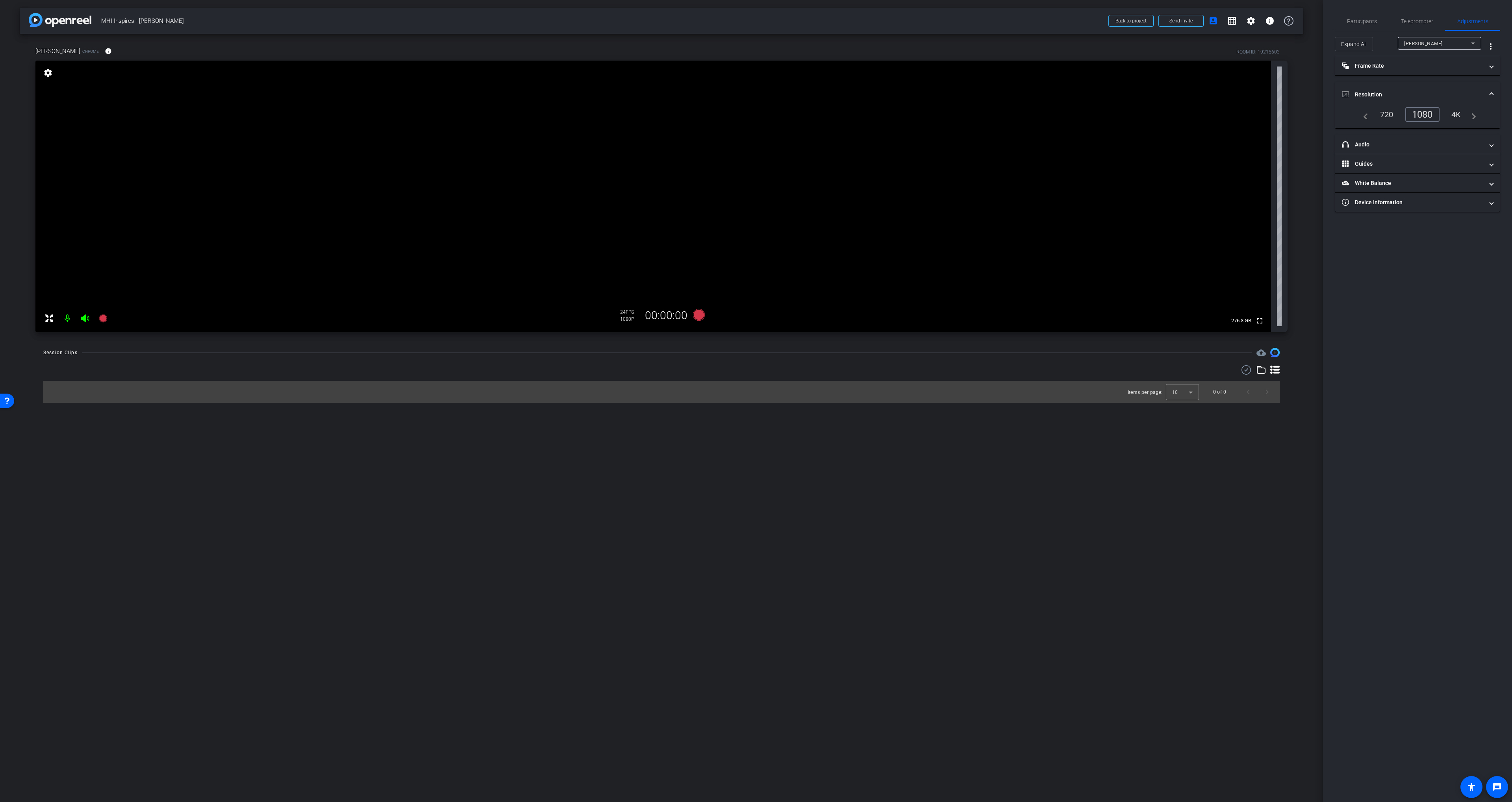
drag, startPoint x: 1380, startPoint y: 89, endPoint x: 1360, endPoint y: 9, distance: 82.5
click at [1380, 89] on mat-expansion-panel-header "Resolution" at bounding box center [1416, 95] width 166 height 26
click at [1352, 19] on span "Participants" at bounding box center [1362, 22] width 30 height 6
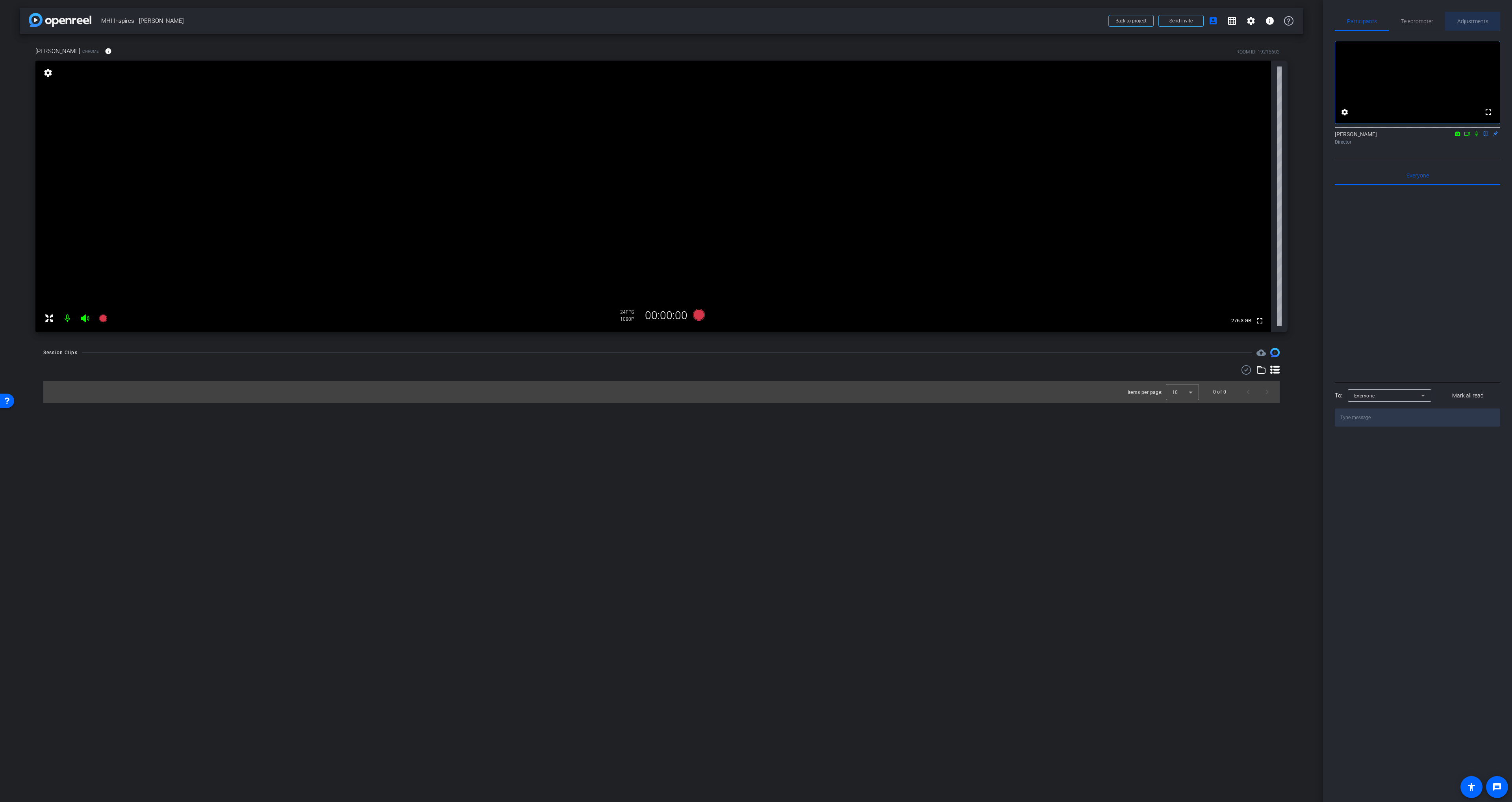
click at [1474, 24] on span "Adjustments" at bounding box center [1472, 22] width 31 height 6
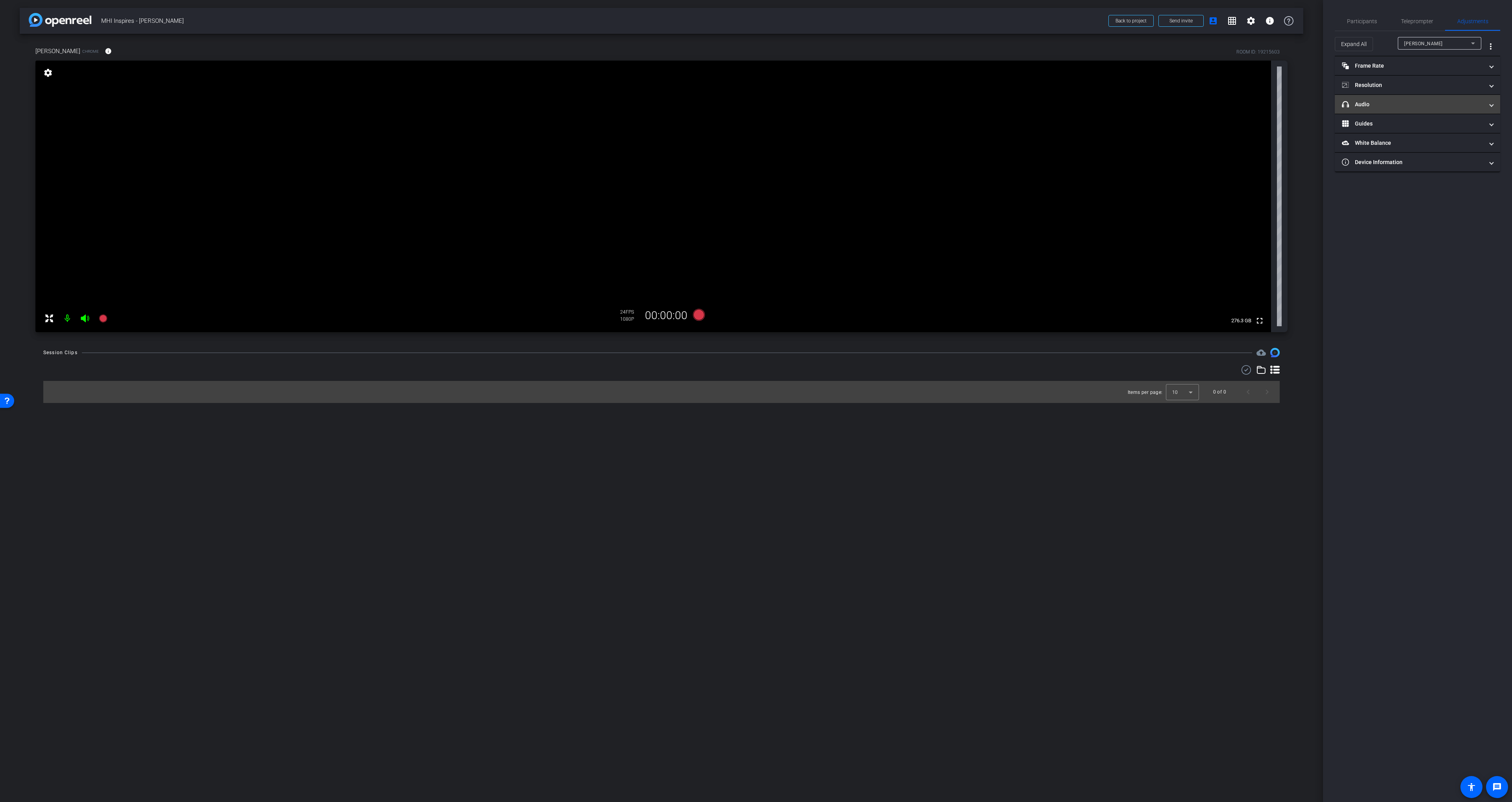
click at [1373, 106] on mat-panel-title "headphone icon Audio" at bounding box center [1413, 104] width 142 height 9
click at [1393, 105] on mat-expansion-panel-header "headphone icon Audio" at bounding box center [1416, 113] width 166 height 26
click at [1353, 22] on span "Participants" at bounding box center [1362, 22] width 30 height 6
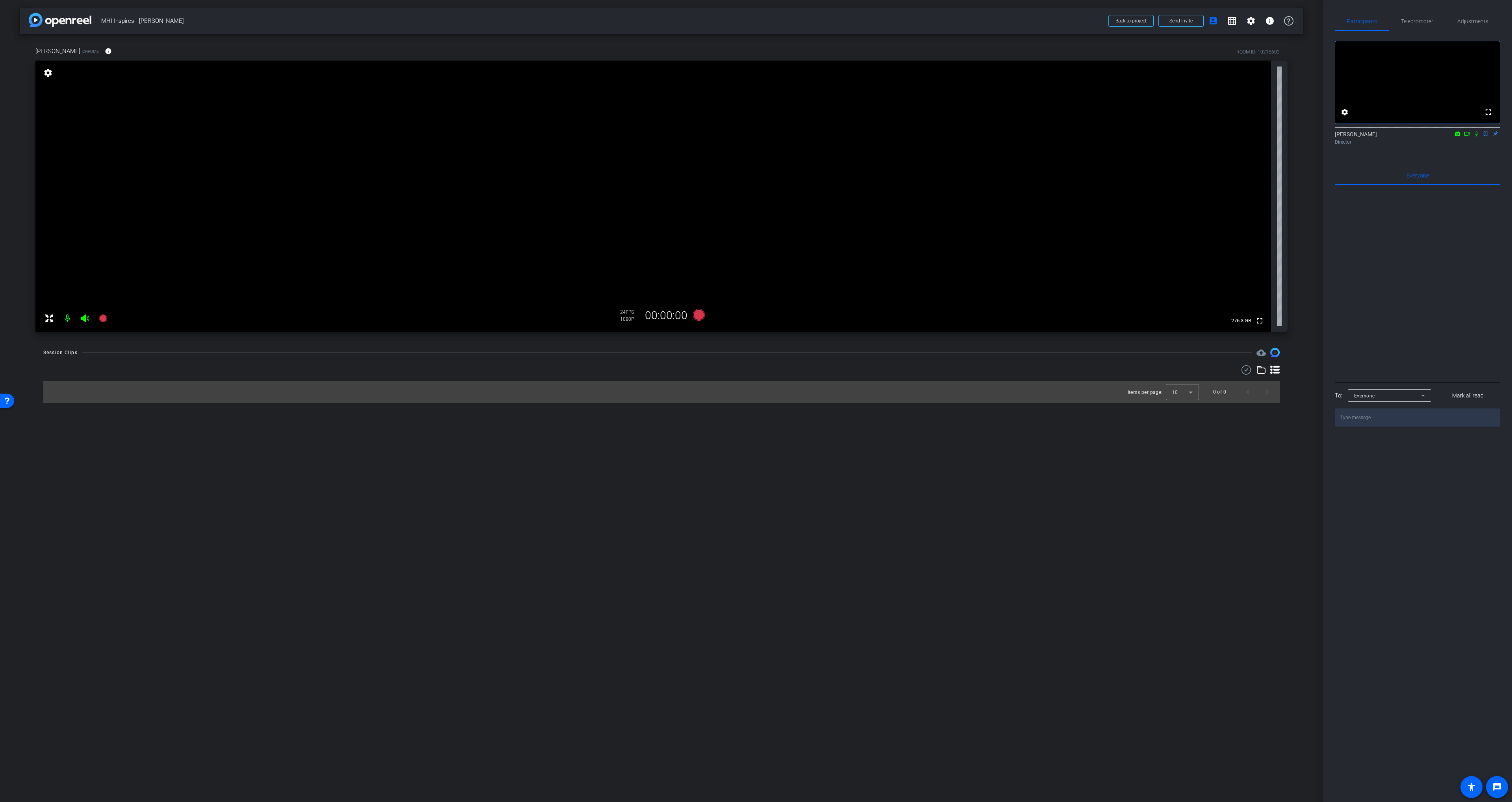
click at [1300, 108] on div "[PERSON_NAME] Chrome info ROOM ID: 19215603 fullscreen settings 276.3 GB 24 FPS…" at bounding box center [661, 187] width 1283 height 306
click at [699, 318] on icon at bounding box center [698, 315] width 11 height 11
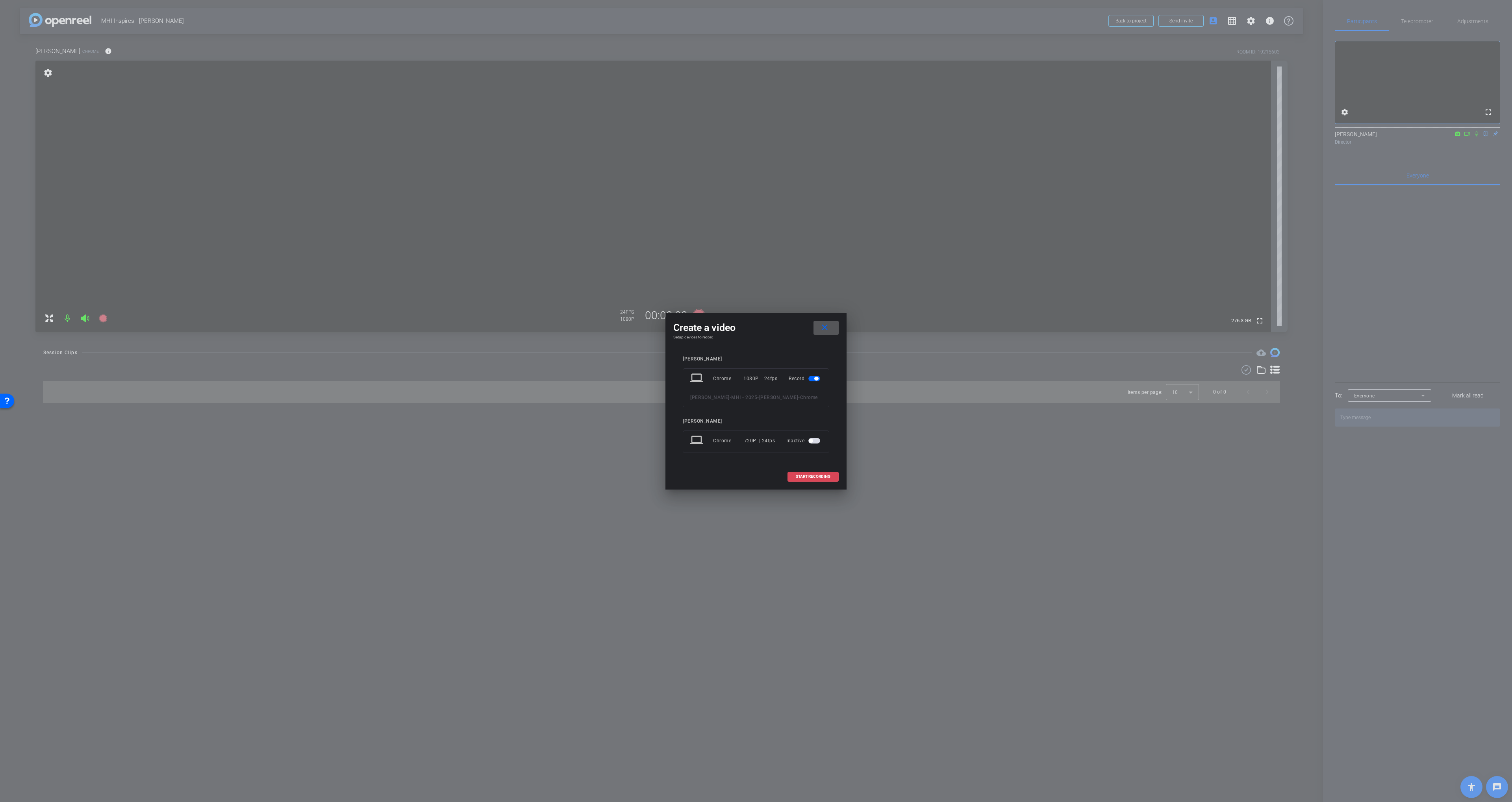
click at [797, 484] on span at bounding box center [812, 477] width 50 height 19
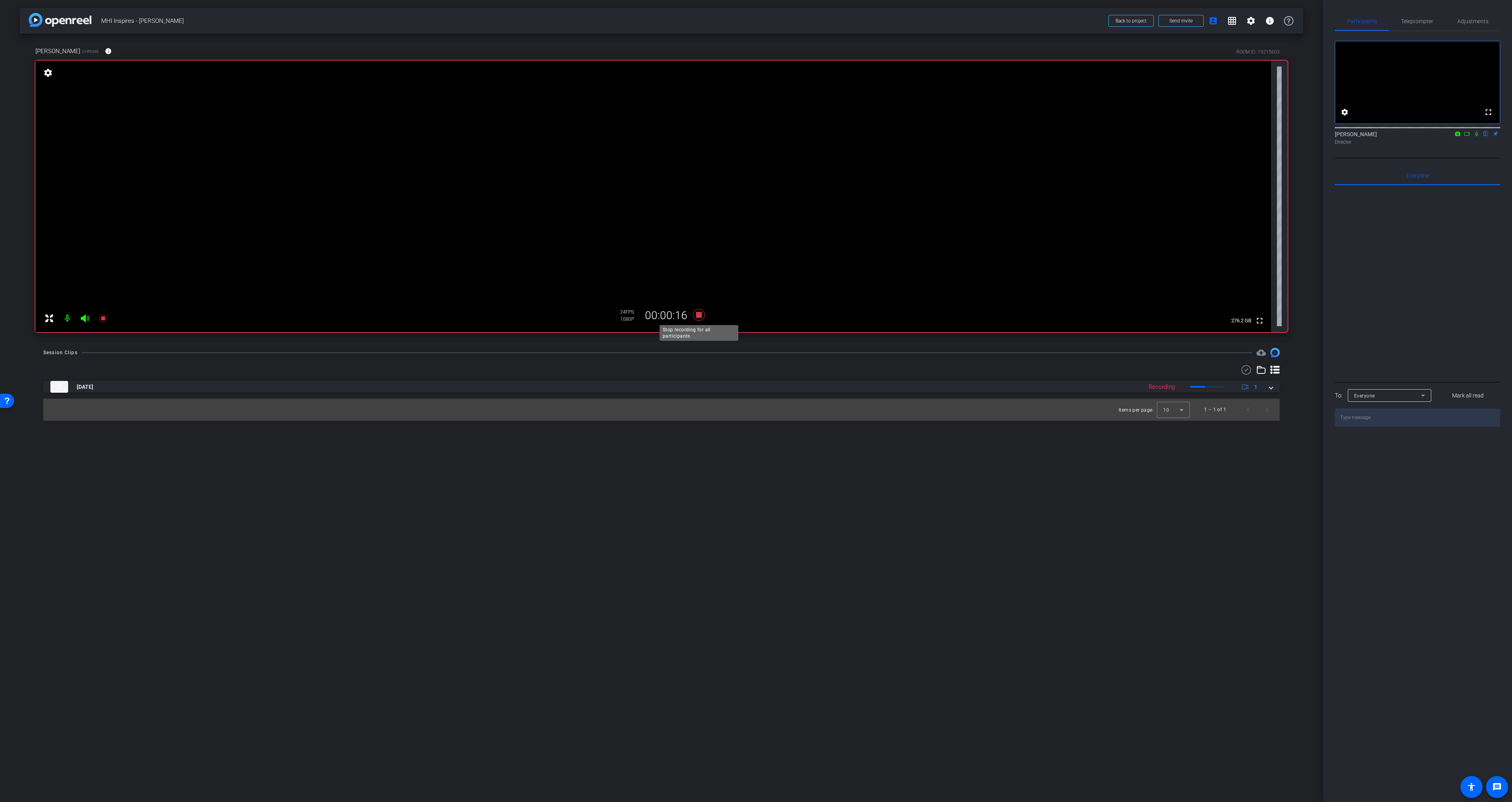
click at [694, 312] on icon at bounding box center [698, 314] width 19 height 14
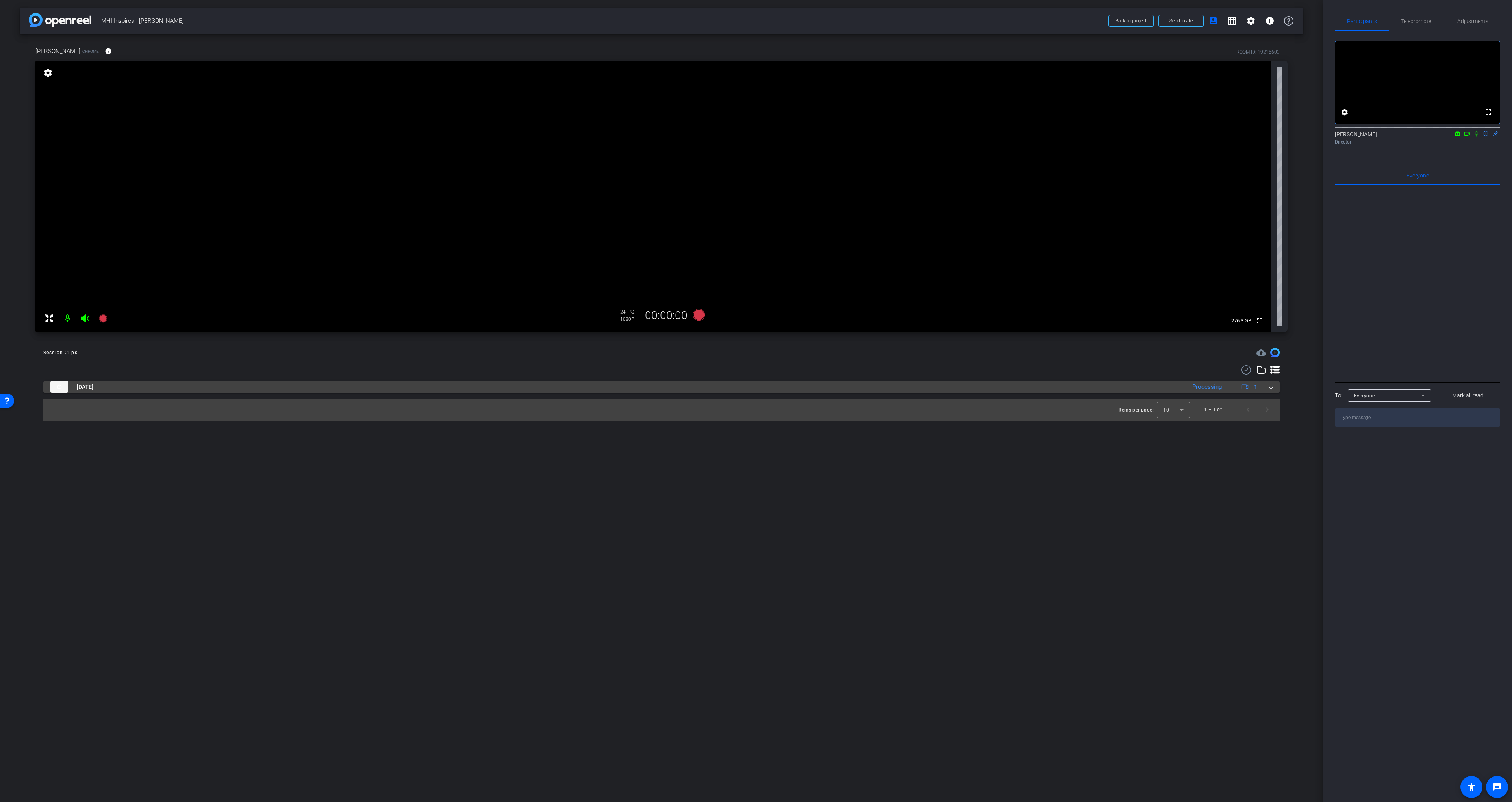
click at [799, 385] on mat-panel-title "[DATE]" at bounding box center [616, 387] width 1132 height 11
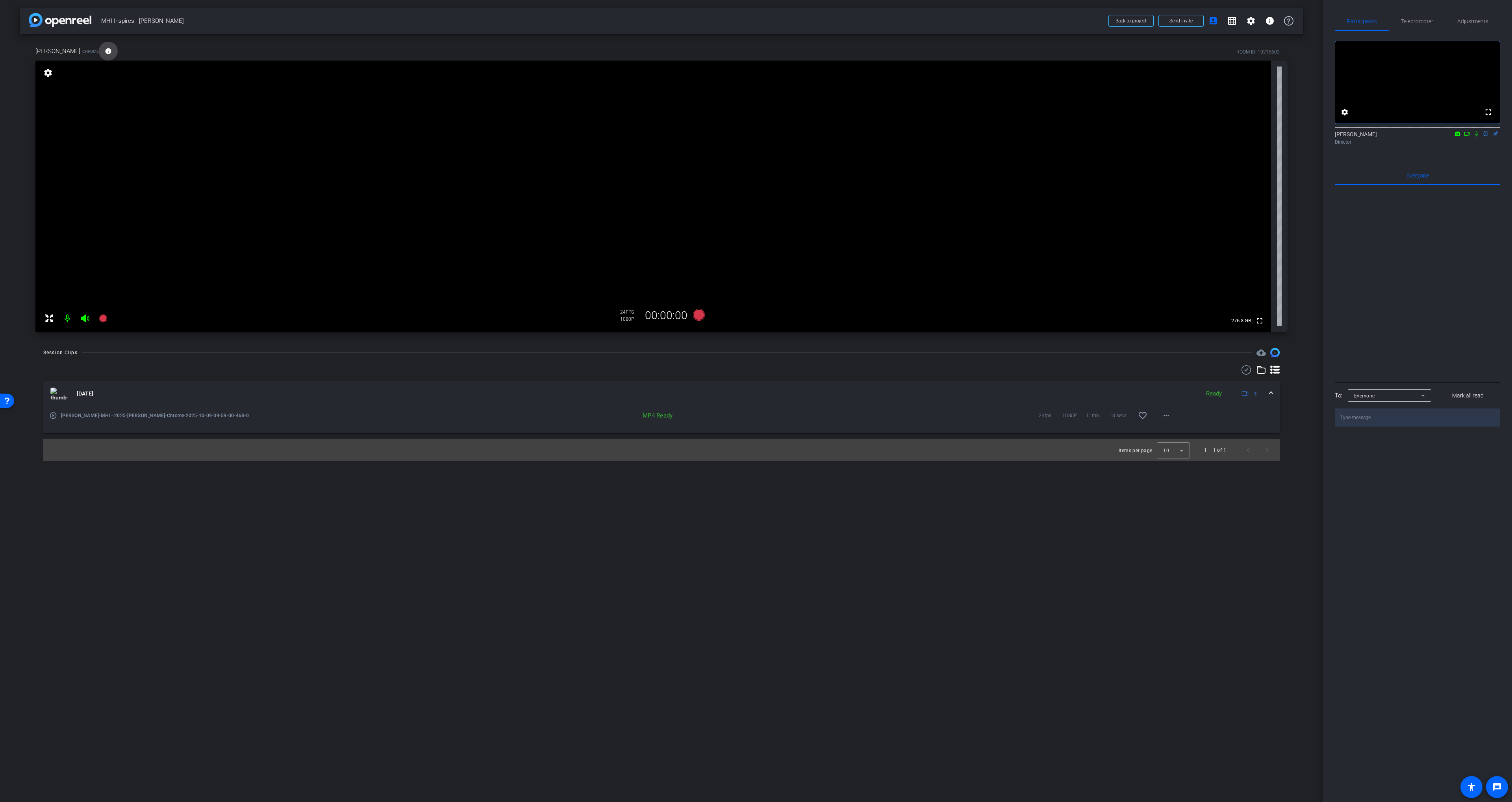
click at [105, 54] on mat-icon "info" at bounding box center [108, 50] width 7 height 7
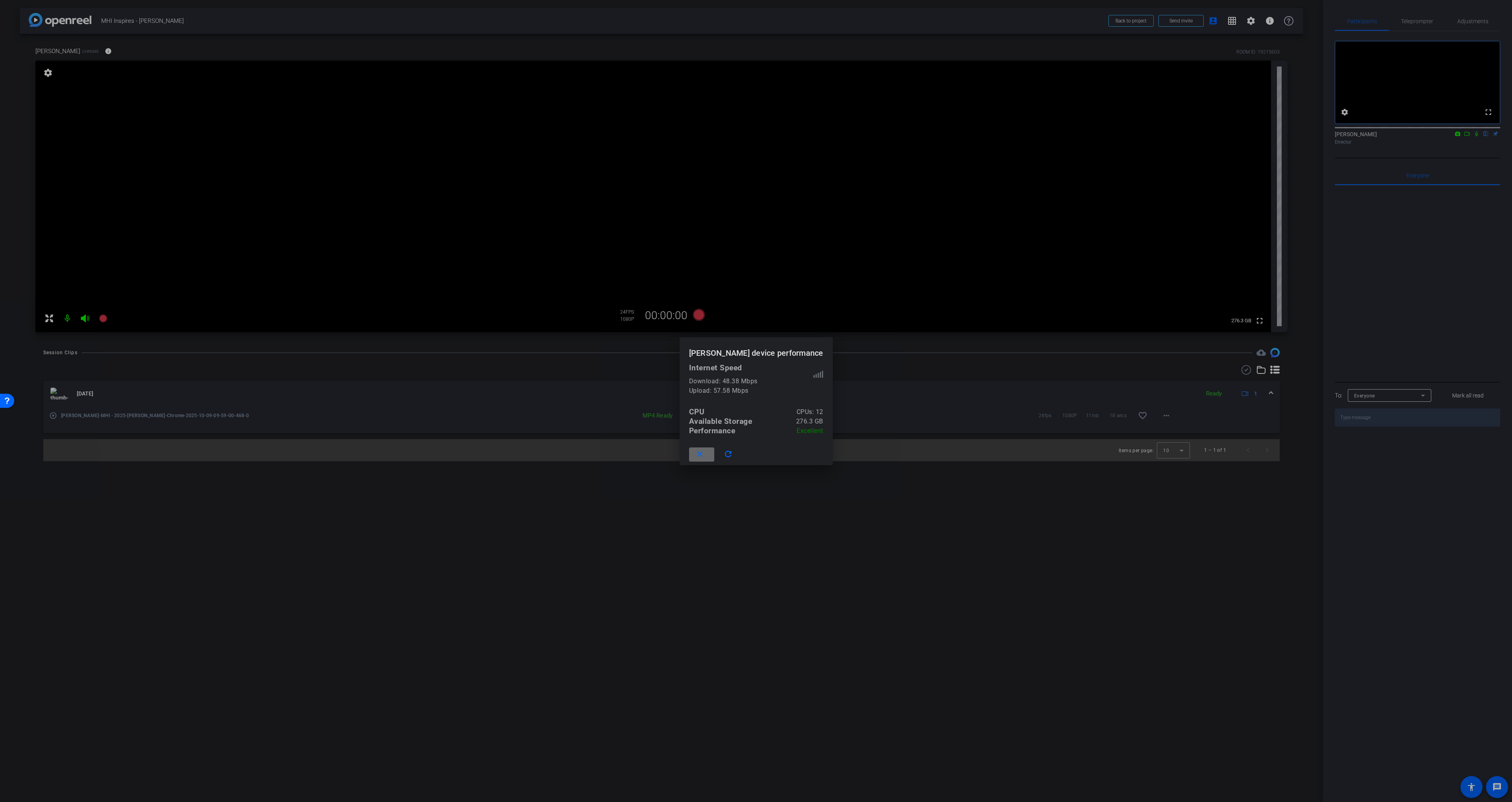
click at [701, 453] on mat-icon "close" at bounding box center [699, 454] width 9 height 9
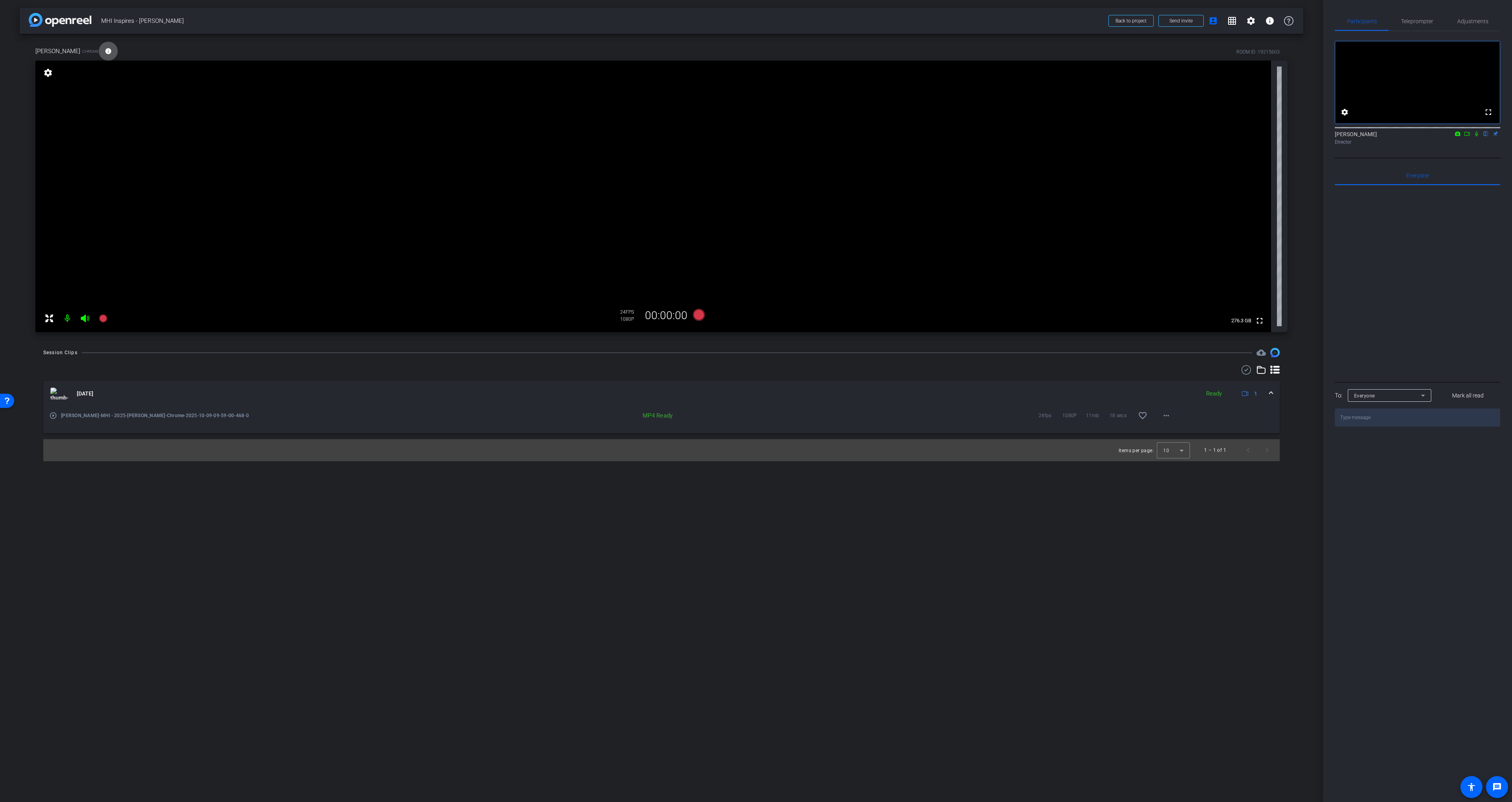
click at [52, 415] on mat-icon "play_circle_outline" at bounding box center [53, 415] width 8 height 8
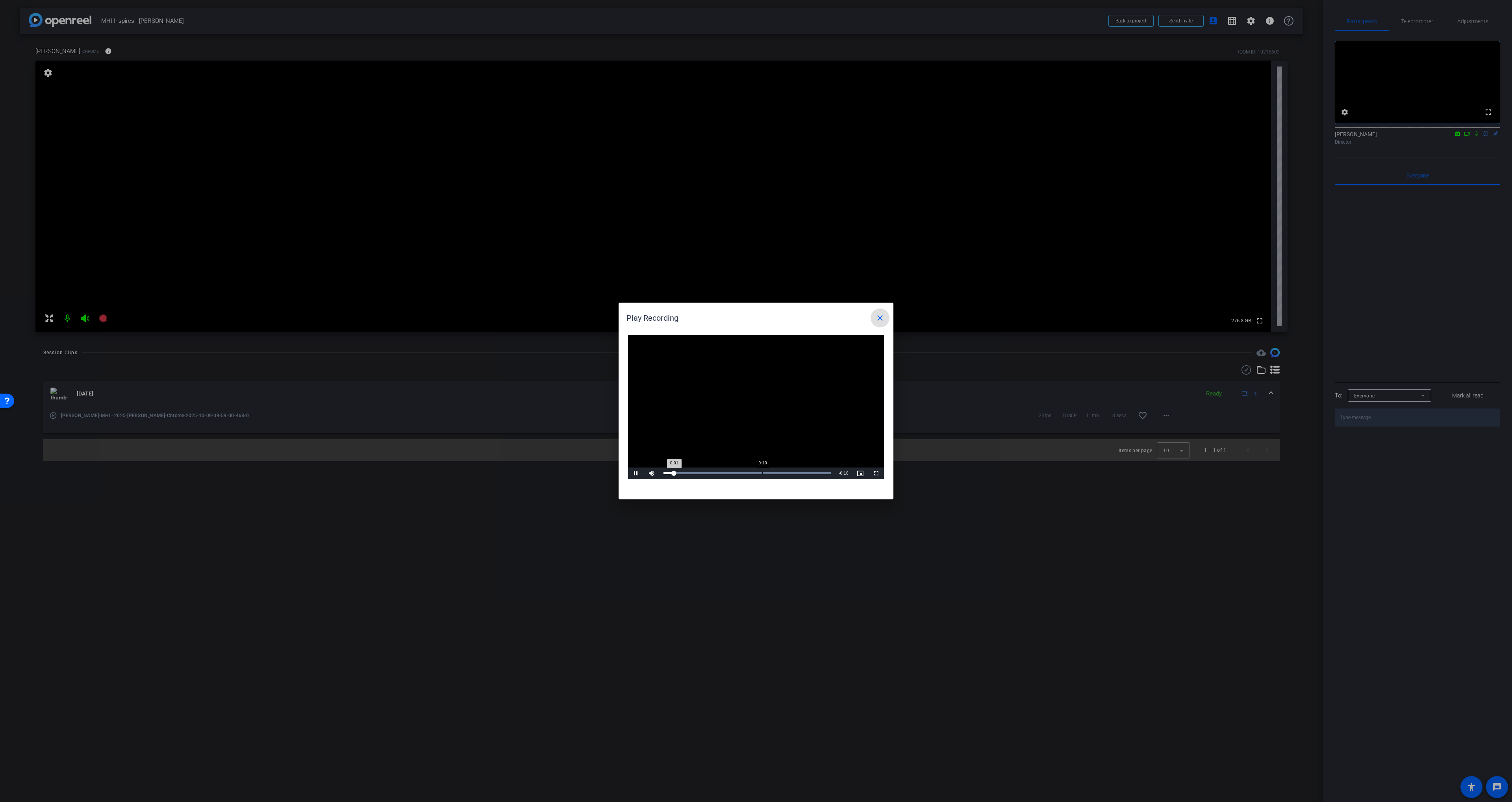
click at [762, 472] on div "Loaded : 100.00% 0:10 0:01" at bounding box center [747, 473] width 167 height 2
click at [782, 475] on div "Loaded : 100.00% 0:11 0:10" at bounding box center [747, 473] width 175 height 11
click at [880, 320] on mat-icon "close" at bounding box center [880, 318] width 9 height 9
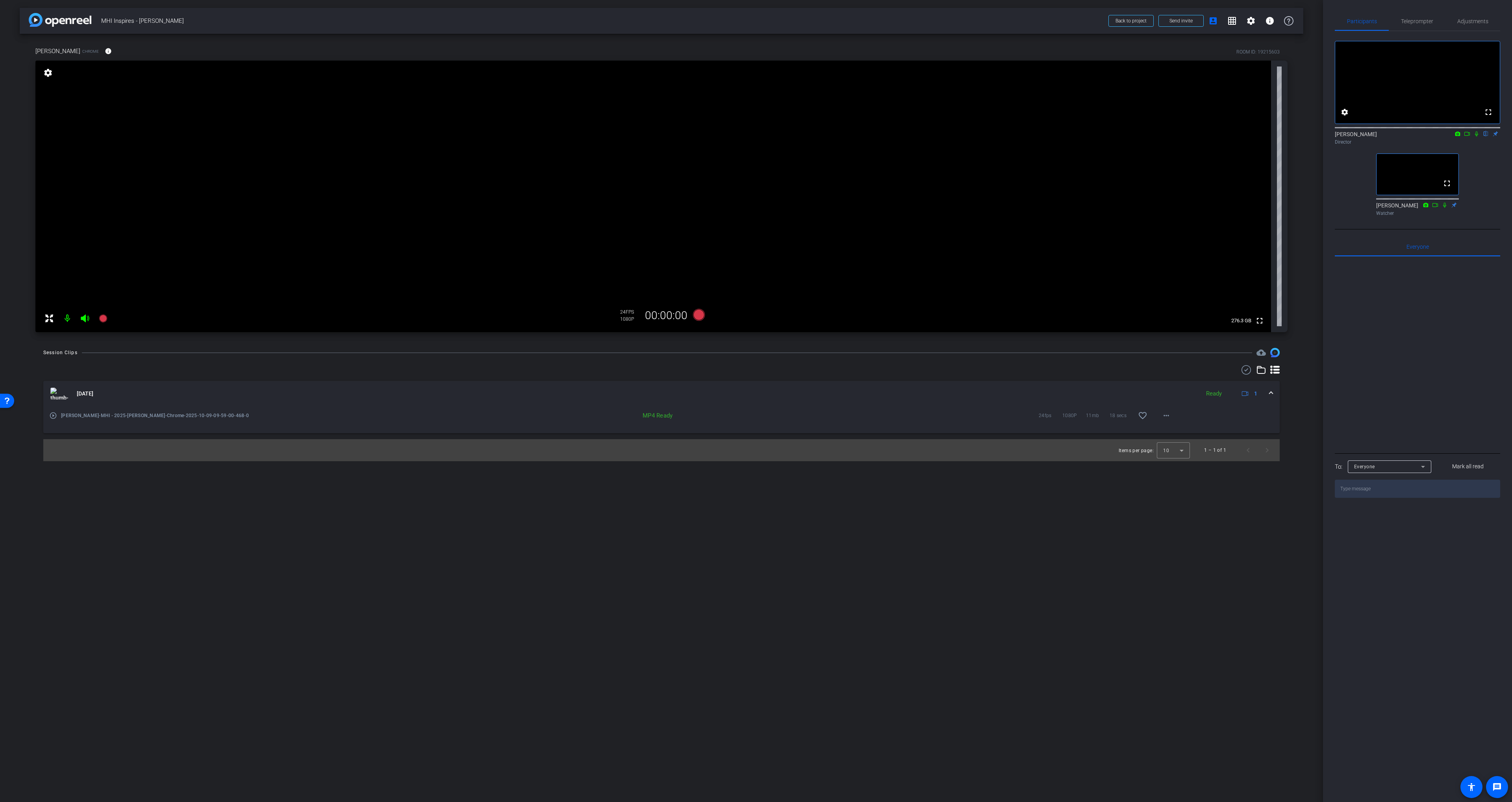
click at [1286, 196] on div "fullscreen settings 276.3 GB" at bounding box center [660, 196] width 1252 height 271
click at [712, 340] on div "arrow_back MHI Inspires - [PERSON_NAME] Back to project Send invite account_box…" at bounding box center [661, 401] width 1323 height 802
click at [695, 314] on icon at bounding box center [698, 315] width 11 height 11
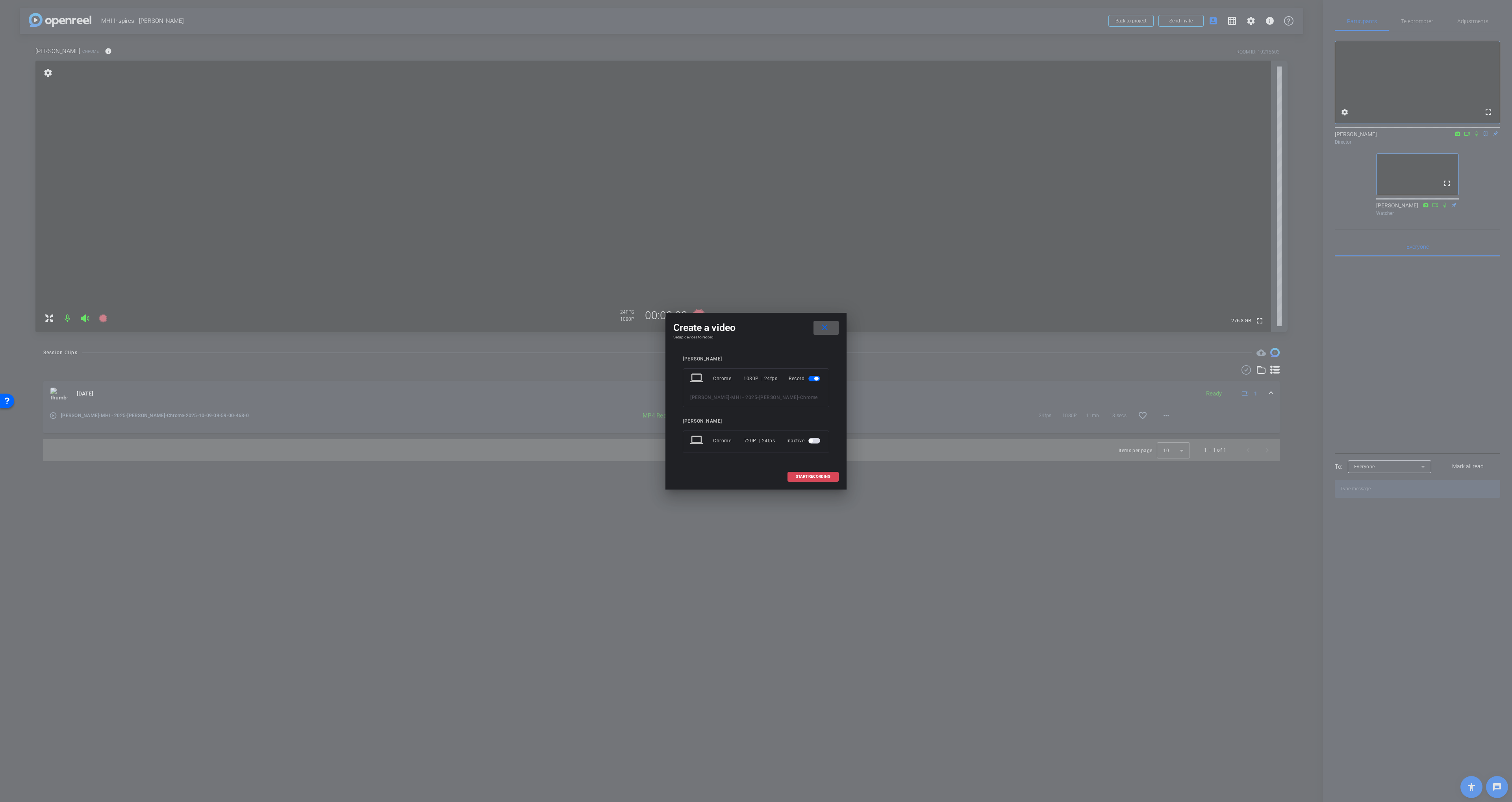
click at [816, 485] on span at bounding box center [812, 477] width 50 height 19
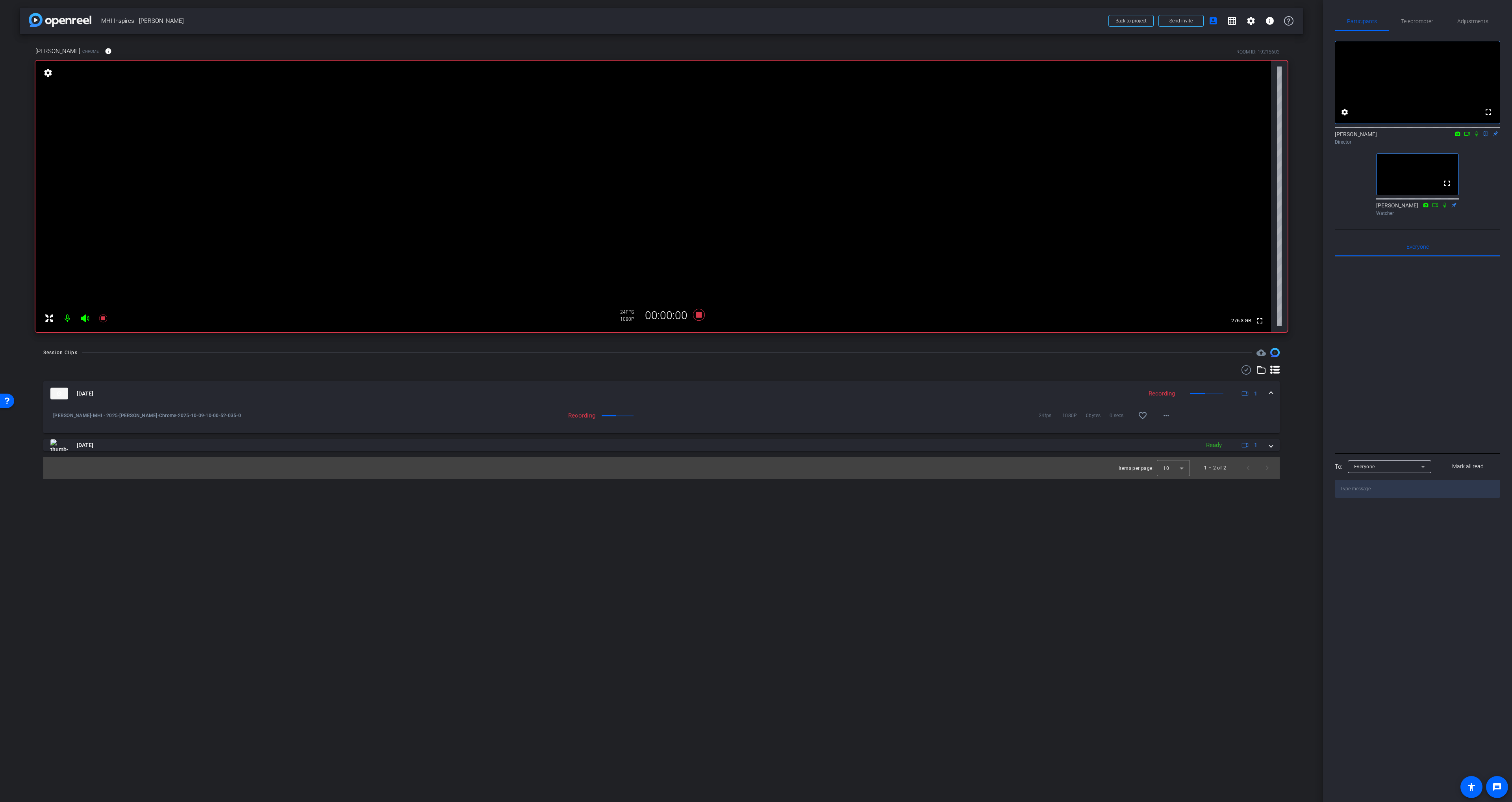
drag, startPoint x: 1475, startPoint y: 143, endPoint x: 1467, endPoint y: 143, distance: 8.0
click at [1475, 136] on icon at bounding box center [1475, 133] width 3 height 5
click at [1466, 136] on icon at bounding box center [1467, 134] width 7 height 6
click at [696, 314] on icon at bounding box center [698, 315] width 11 height 11
click at [961, 419] on div "24fps 1080P 0bytes 0 secs favorite_border more_horiz" at bounding box center [1010, 415] width 333 height 19
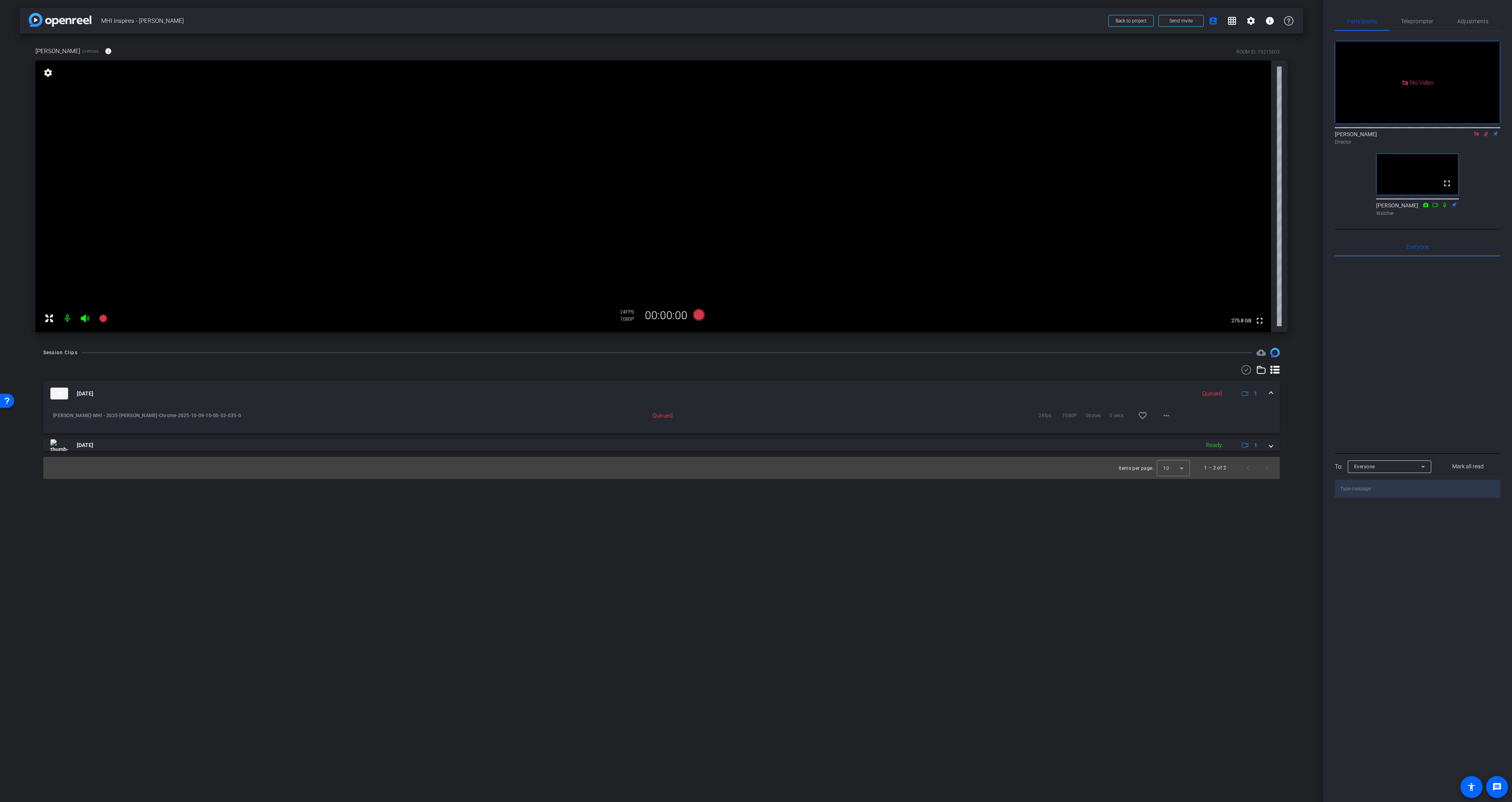
click at [1473, 136] on icon at bounding box center [1476, 134] width 7 height 6
click at [1474, 136] on icon at bounding box center [1476, 133] width 5 height 5
click at [1014, 396] on mat-panel-title "[DATE]" at bounding box center [621, 393] width 1141 height 11
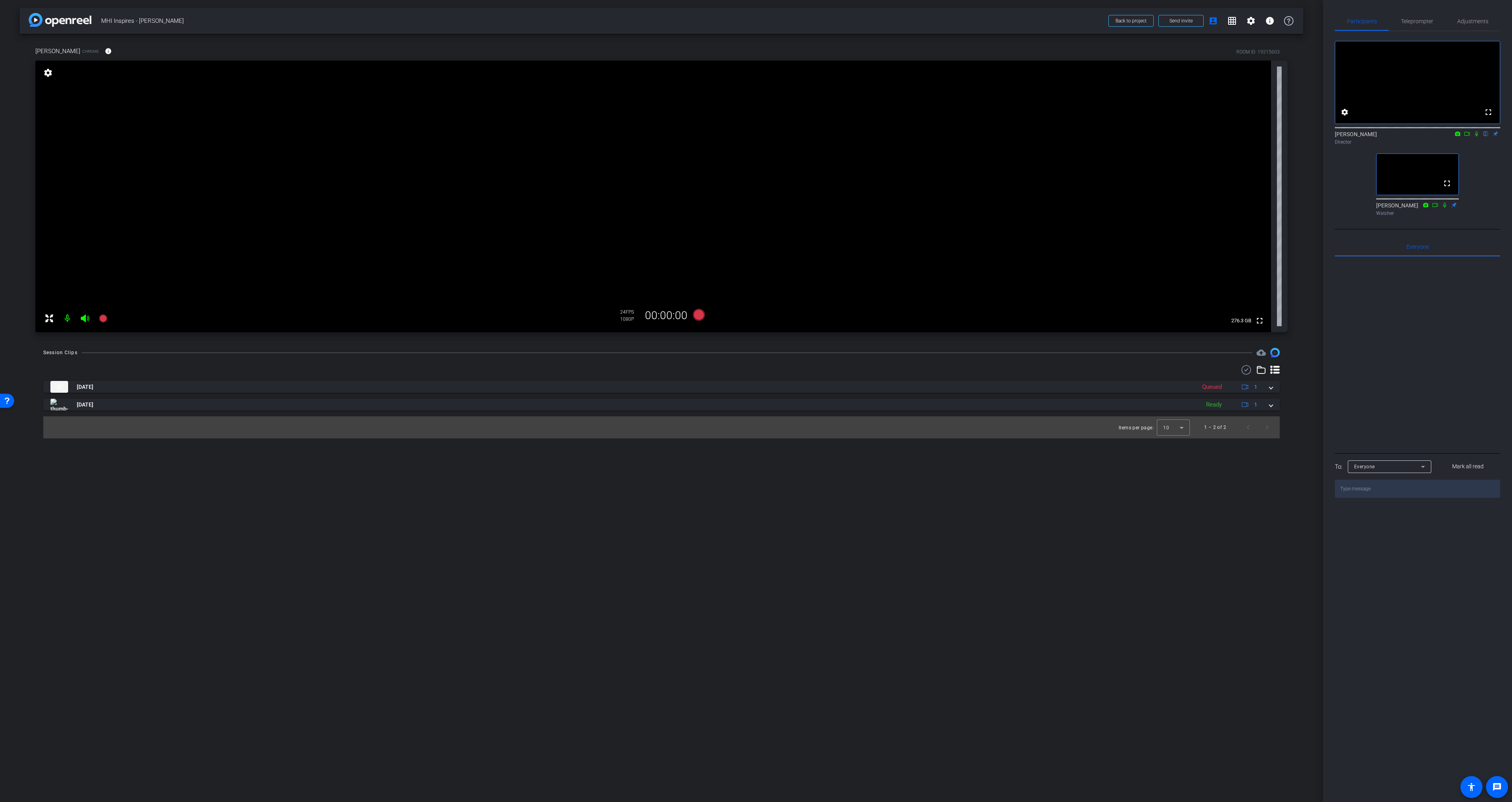
click at [978, 393] on div "[DATE] Queued 1 [PERSON_NAME]-MHI - 2025-[PERSON_NAME]-Chrome-2025-10-09-10-00-…" at bounding box center [661, 395] width 1236 height 29
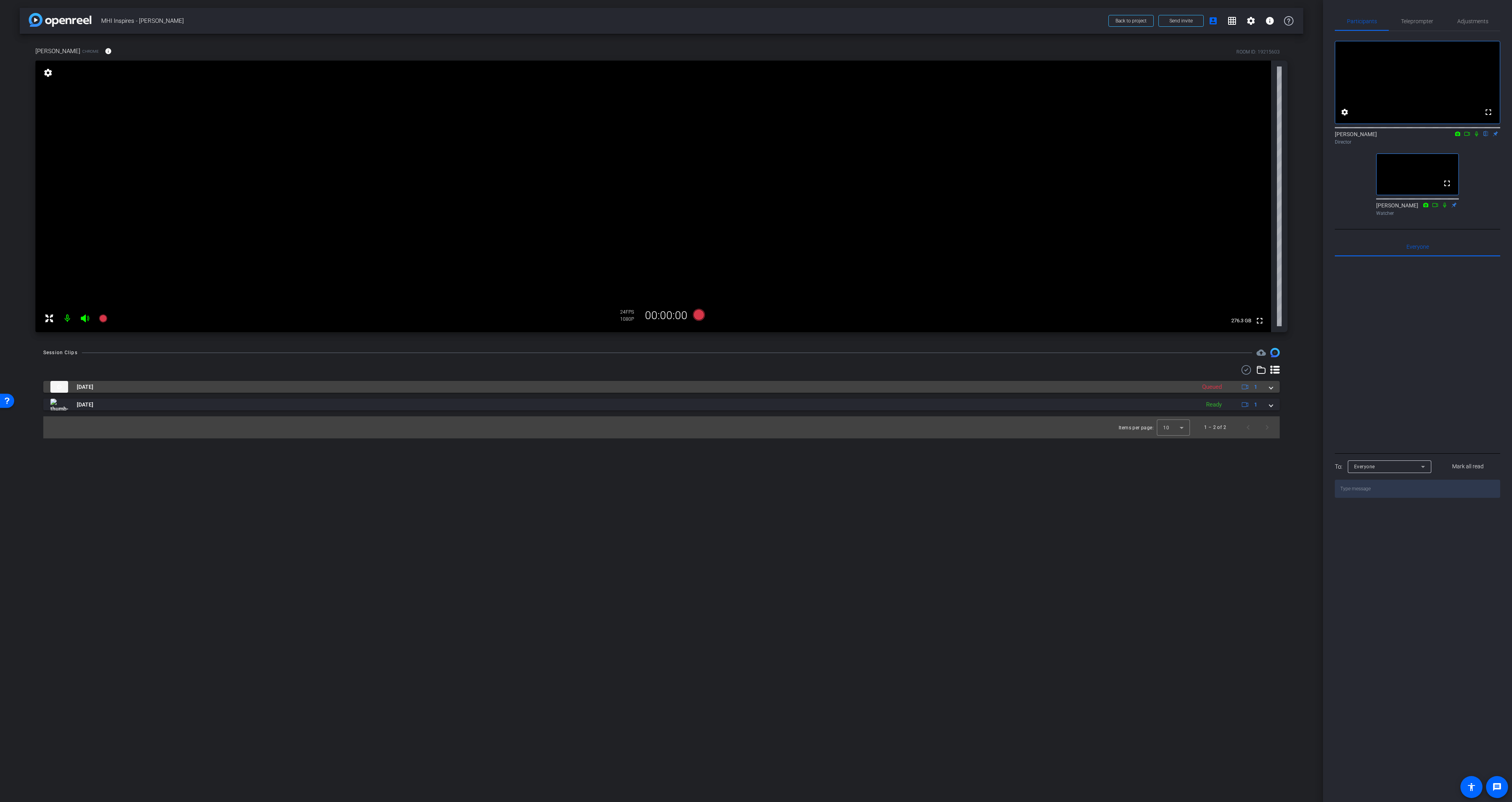
click at [974, 387] on mat-panel-title "[DATE]" at bounding box center [621, 387] width 1141 height 11
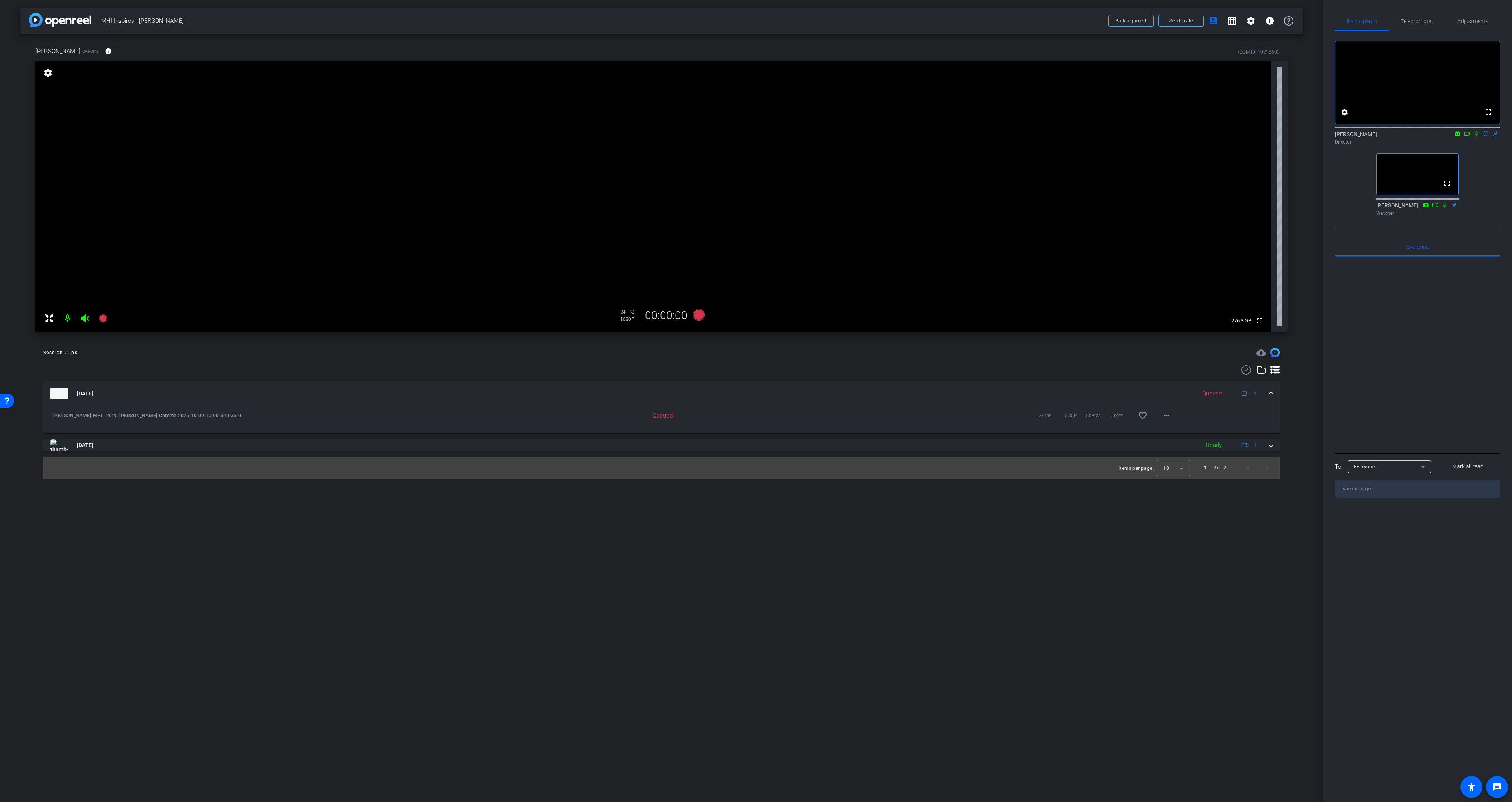
click at [674, 411] on div "Queued" at bounding box center [605, 415] width 143 height 8
click at [1164, 421] on span at bounding box center [1166, 415] width 19 height 19
click at [1175, 398] on div at bounding box center [756, 401] width 1512 height 802
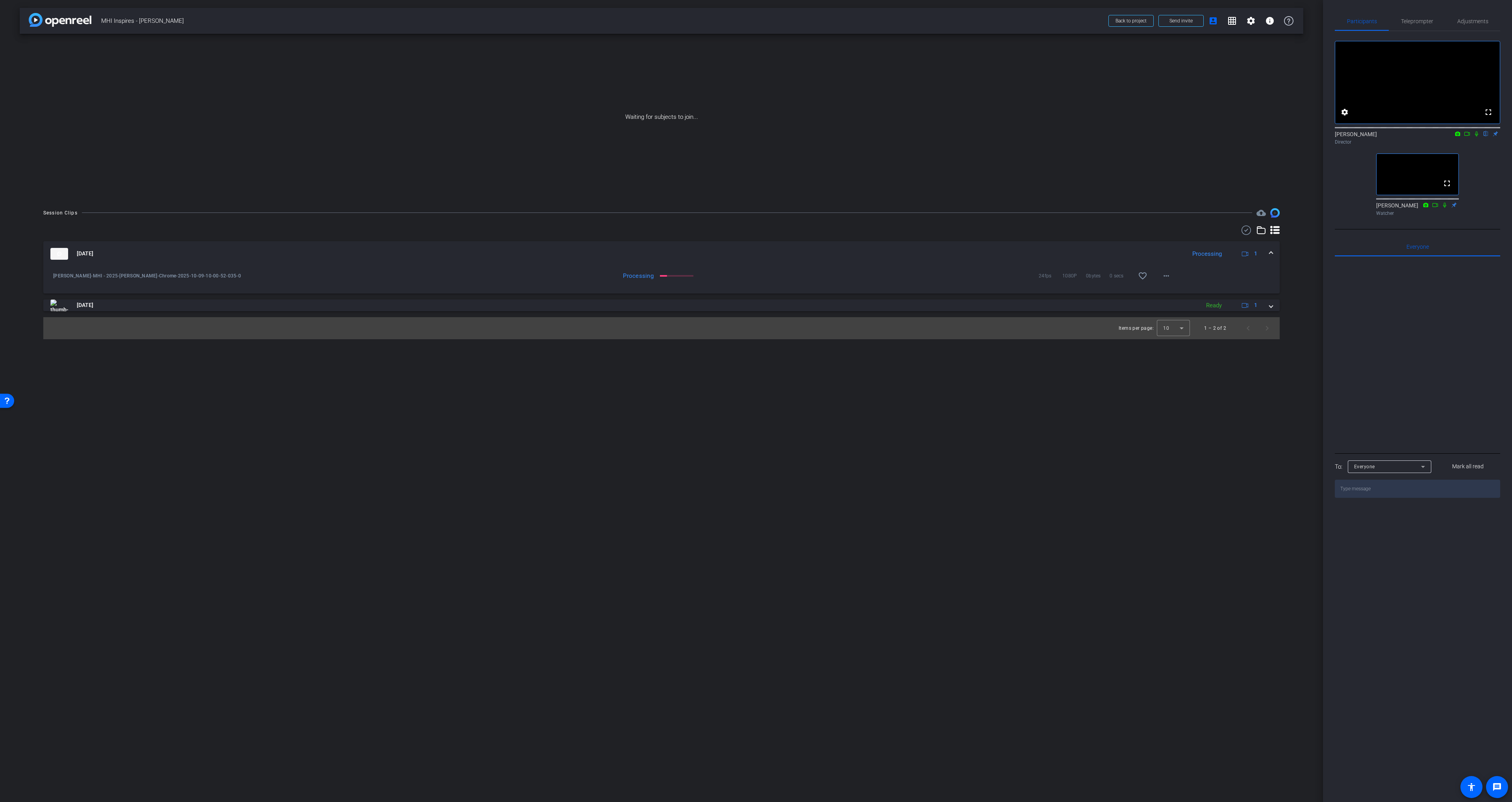
click at [1477, 136] on icon at bounding box center [1475, 133] width 3 height 5
click at [1466, 136] on icon at bounding box center [1467, 134] width 7 height 6
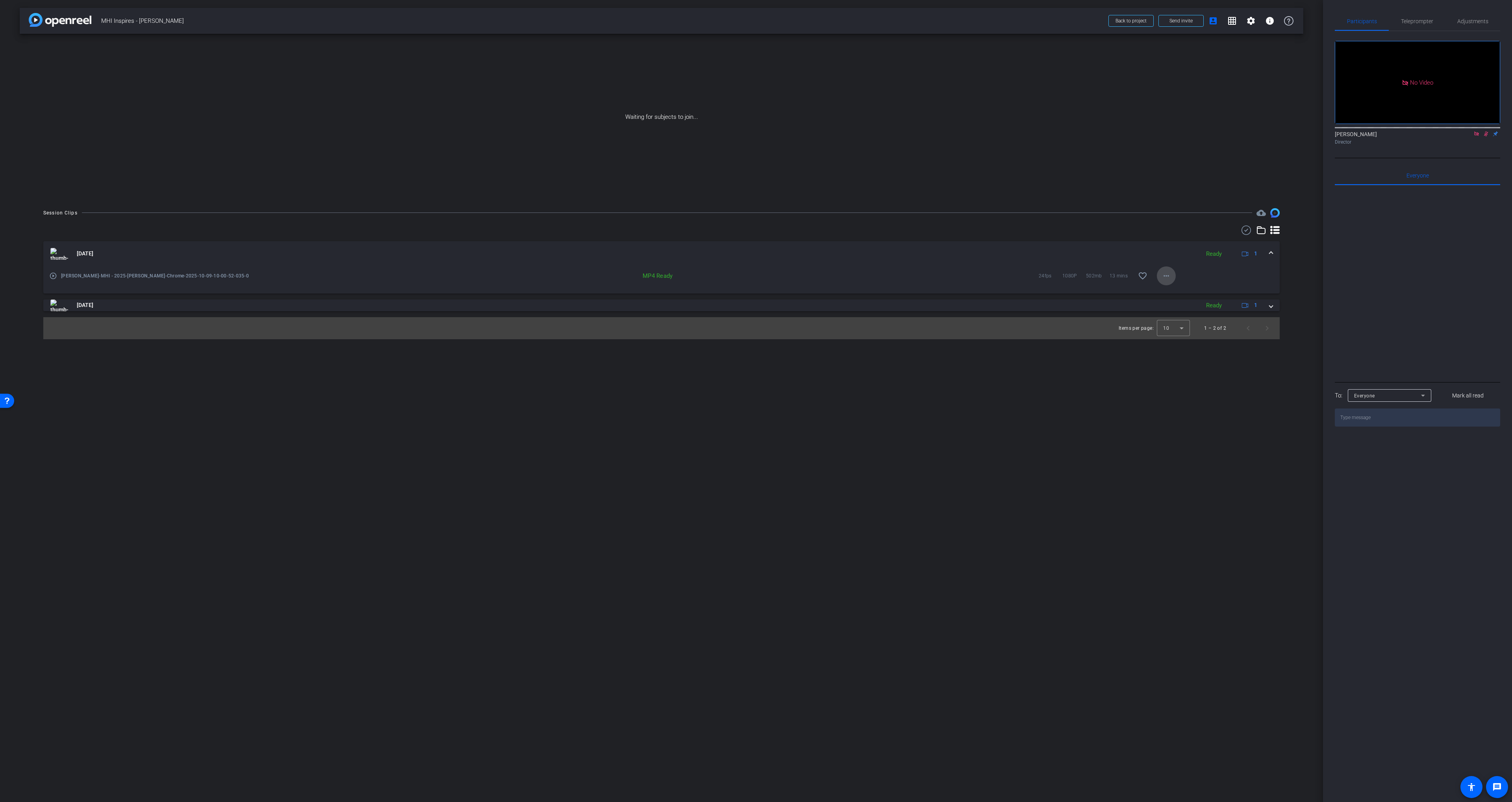
click at [1161, 277] on mat-icon "more_horiz" at bounding box center [1166, 276] width 9 height 9
click at [1176, 312] on span "Download MP4" at bounding box center [1187, 312] width 47 height 9
click at [89, 277] on span "[PERSON_NAME]-MHI - 2025-[PERSON_NAME]-Chrome-2025-10-09-10-00-52-035-0" at bounding box center [214, 275] width 307 height 8
drag, startPoint x: 89, startPoint y: 277, endPoint x: 81, endPoint y: 279, distance: 8.2
click at [70, 276] on span "[PERSON_NAME]-MHI - 2025-[PERSON_NAME]-Chrome-2025-10-09-10-00-52-035-0" at bounding box center [214, 275] width 307 height 8
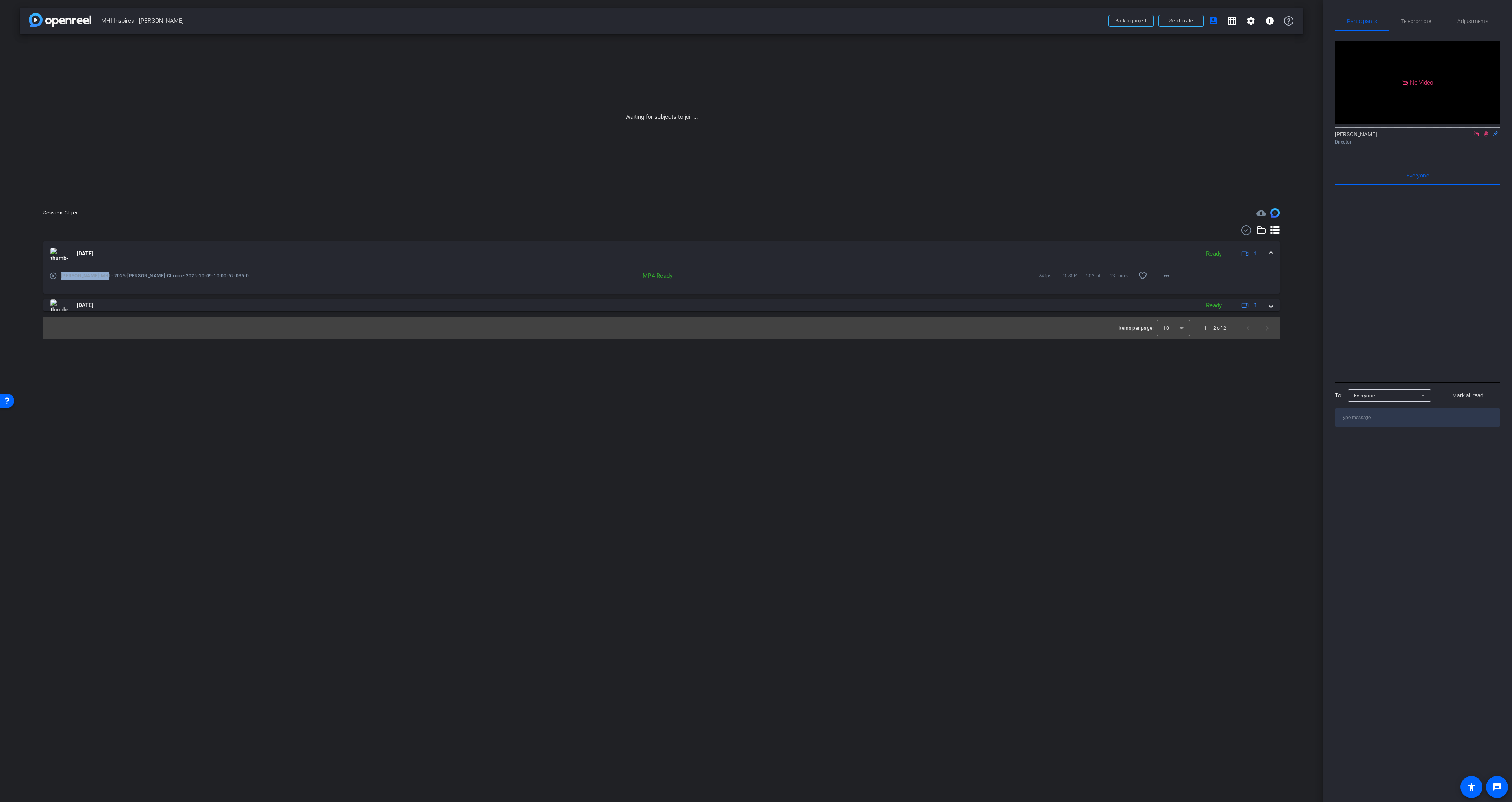
copy span "[PERSON_NAME]"
